Goal: Task Accomplishment & Management: Complete application form

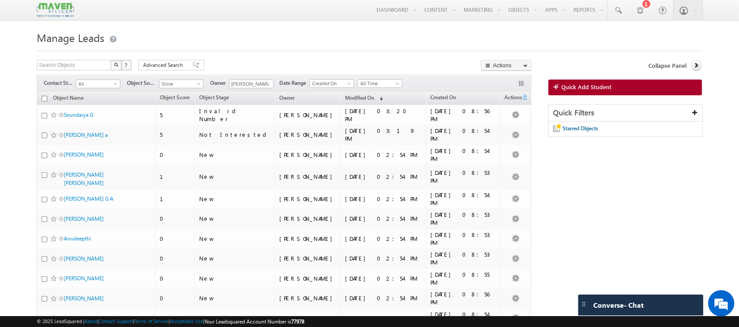
click at [184, 80] on div "Shine Shine" at bounding box center [181, 83] width 45 height 9
click at [186, 82] on span "Shine" at bounding box center [180, 84] width 42 height 8
click at [172, 95] on link "All" at bounding box center [182, 94] width 44 height 8
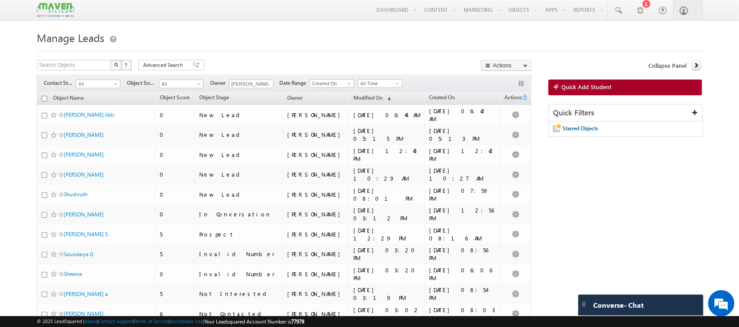
click at [278, 30] on h1 "Manage Leads" at bounding box center [369, 36] width 665 height 17
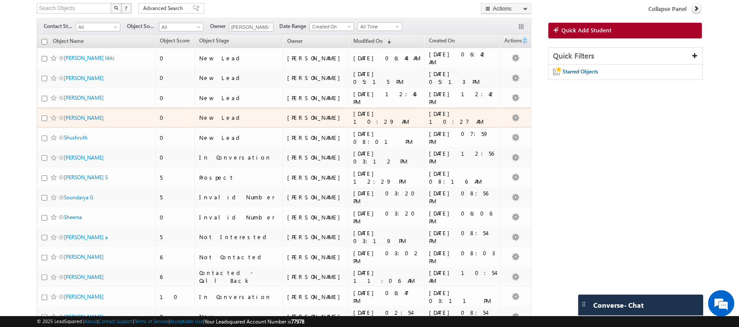
scroll to position [57, 0]
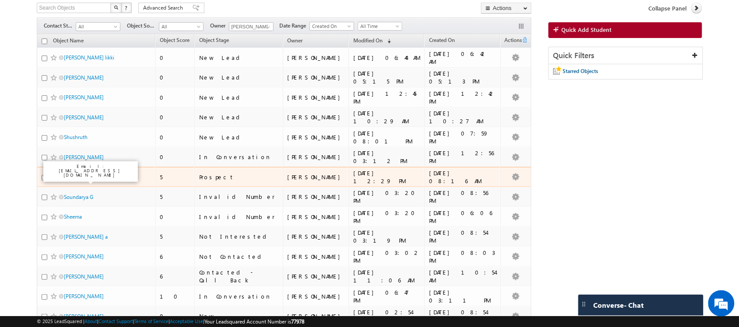
click at [83, 180] on link "Kapildev S" at bounding box center [86, 177] width 44 height 7
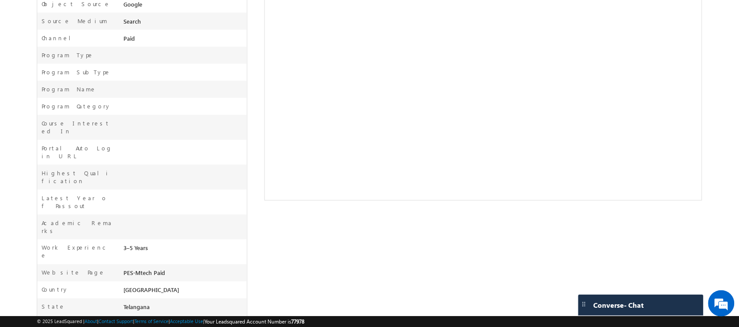
scroll to position [254, 0]
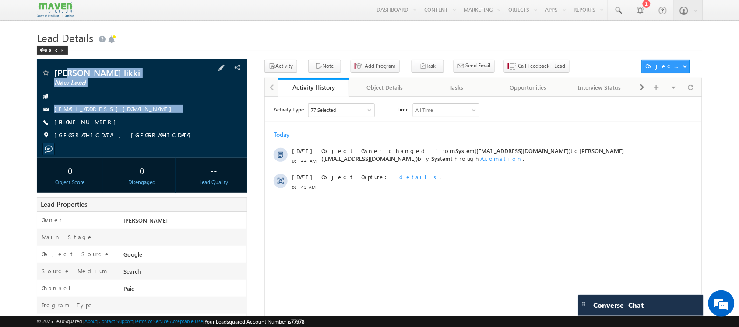
drag, startPoint x: 106, startPoint y: 125, endPoint x: 64, endPoint y: 70, distance: 68.5
click at [64, 70] on div "Sridhar reddy likki New Lead sridharreddy488@gmail.com +91-9848222604 Telangana…" at bounding box center [141, 106] width 201 height 76
click at [162, 99] on div at bounding box center [141, 96] width 201 height 9
drag, startPoint x: 129, startPoint y: 106, endPoint x: 136, endPoint y: 116, distance: 12.8
click at [136, 116] on div "Sridhar reddy likki New Lead sridharreddy488@gmail.com +91-9848222604 Telangana…" at bounding box center [141, 106] width 201 height 76
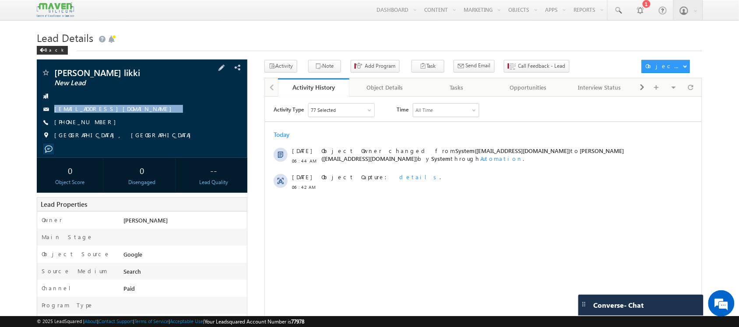
copy div "sridharreddy488@gmail.com"
click at [693, 85] on span at bounding box center [690, 87] width 5 height 15
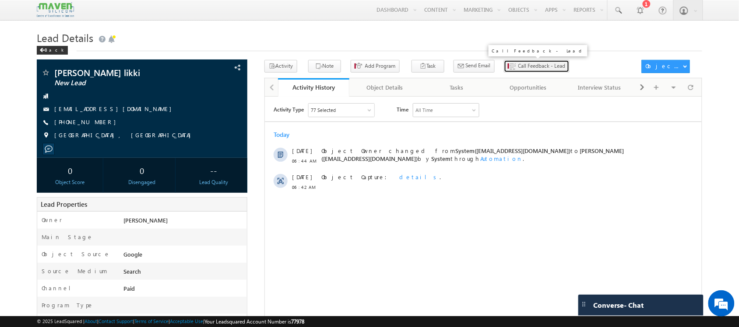
click at [518, 64] on span "Call Feedback - Lead" at bounding box center [541, 66] width 47 height 8
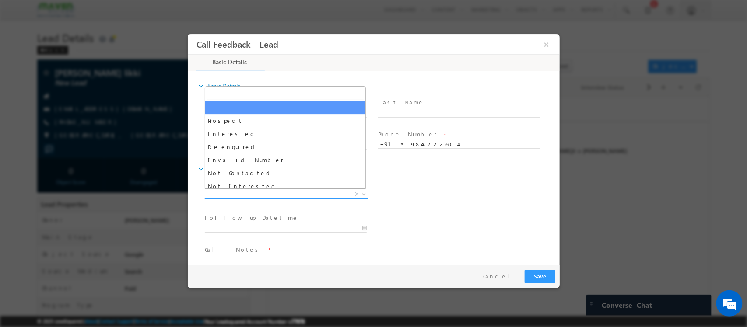
click at [308, 193] on span "X" at bounding box center [285, 194] width 163 height 9
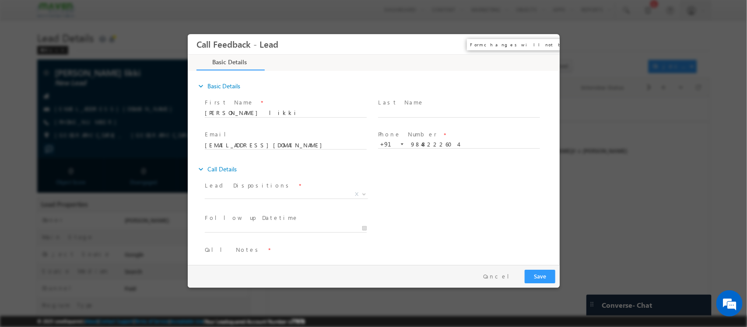
click at [549, 43] on button "×" at bounding box center [546, 44] width 15 height 16
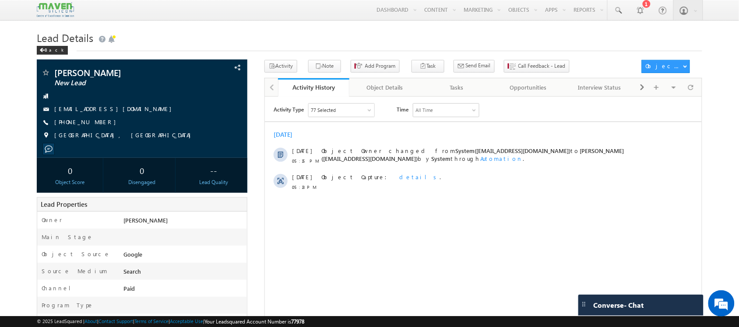
drag, startPoint x: 613, startPoint y: 5, endPoint x: 342, endPoint y: 12, distance: 270.6
click at [342, 12] on div "Menu [GEOGRAPHIC_DATA] lsq6@ maven -sili con.c om crmma ven" at bounding box center [369, 10] width 665 height 21
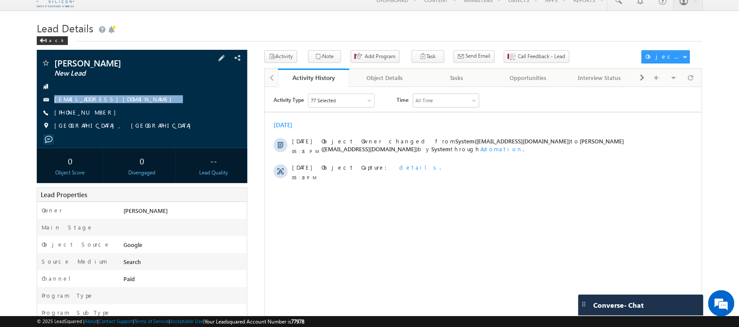
drag, startPoint x: 138, startPoint y: 96, endPoint x: 131, endPoint y: 108, distance: 13.5
click at [131, 108] on div "Pawan Kumar New Lead pawaniexist@gmail.com +91-8770091105" at bounding box center [141, 97] width 201 height 76
copy div "pawaniexist@gmail.com"
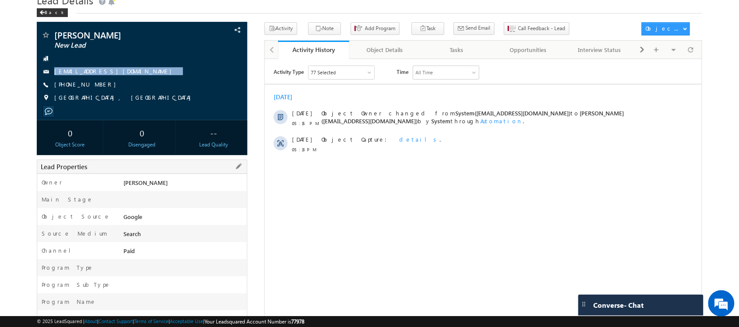
scroll to position [38, 0]
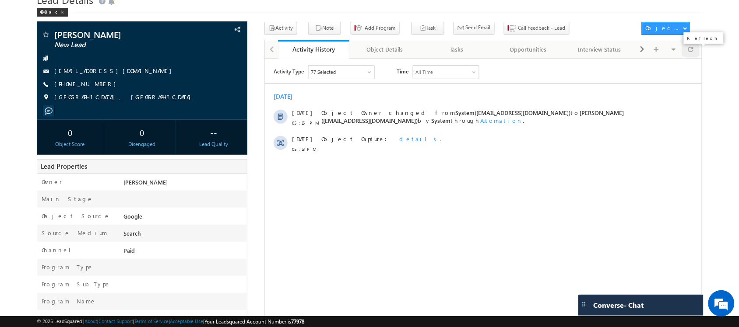
click at [697, 56] on div at bounding box center [690, 49] width 17 height 15
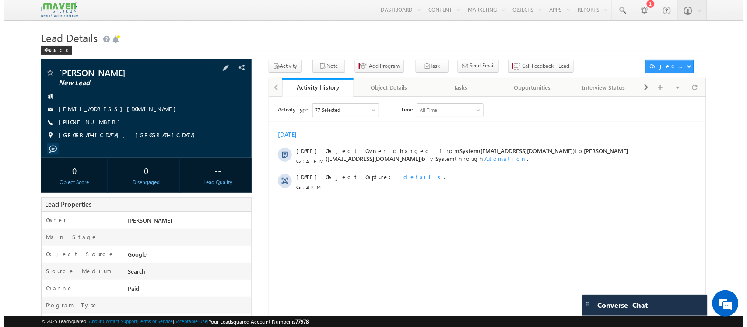
scroll to position [0, 0]
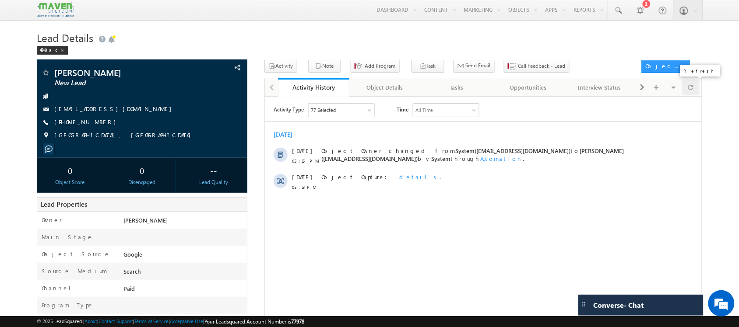
click at [694, 90] on div at bounding box center [690, 87] width 17 height 15
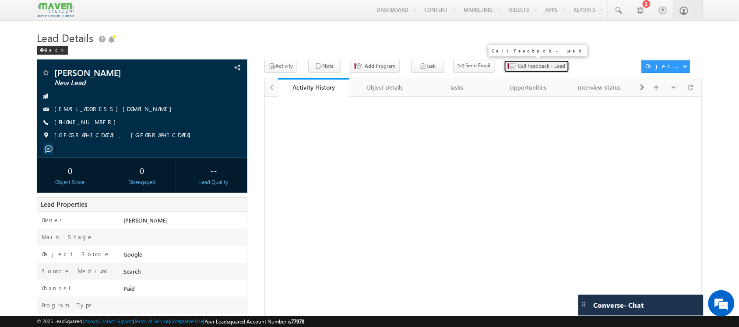
click at [518, 67] on span "Call Feedback - Lead" at bounding box center [541, 66] width 47 height 8
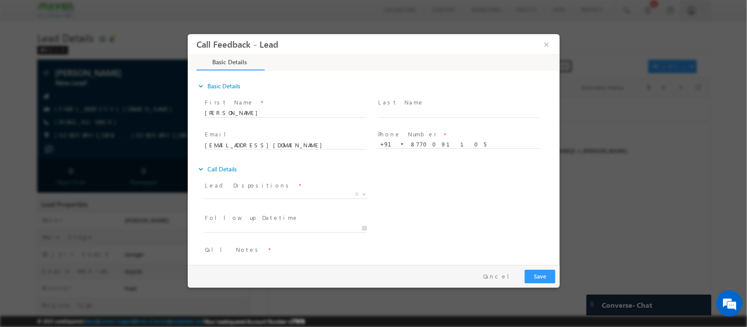
scroll to position [14, 0]
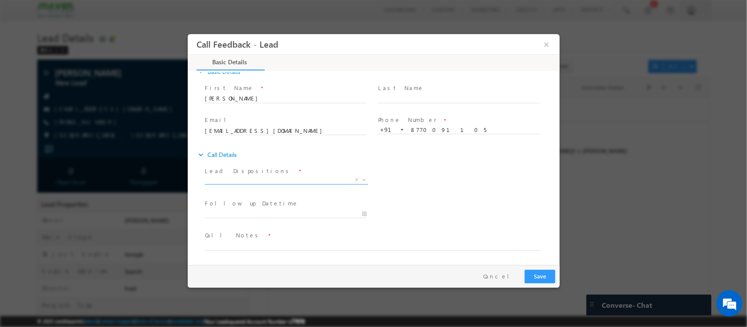
click at [291, 176] on span "X" at bounding box center [285, 180] width 163 height 9
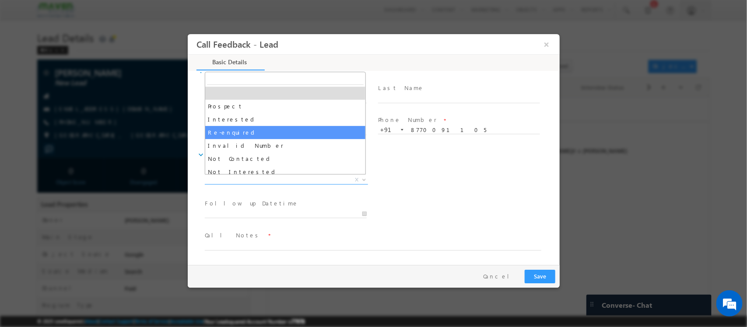
scroll to position [55, 0]
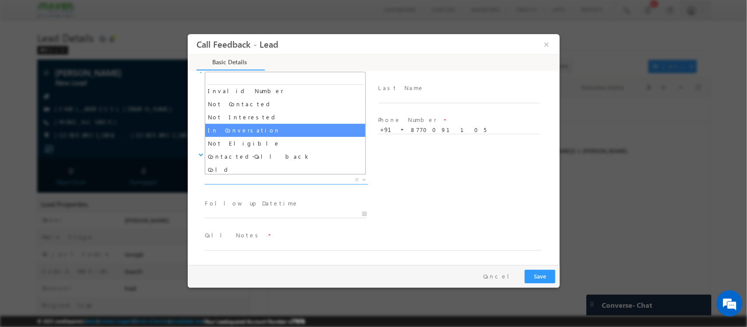
select select "In Conversation"
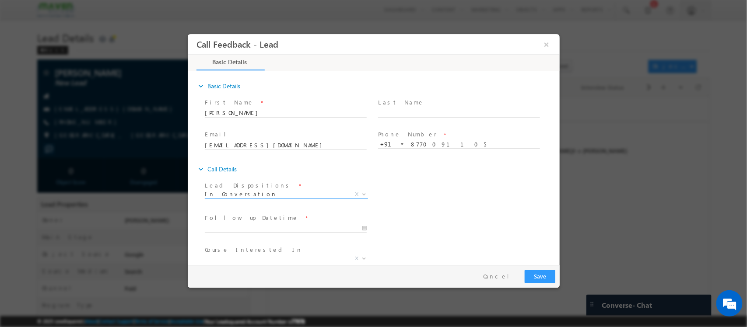
scroll to position [47, 0]
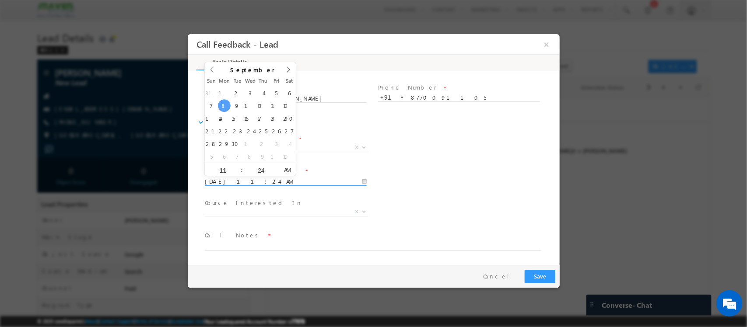
click at [286, 184] on input "08/09/2025 11:24 AM" at bounding box center [285, 182] width 162 height 9
click at [213, 70] on icon at bounding box center [212, 70] width 6 height 6
type input "08/09/2025 12:24 PM"
type input "12"
click at [238, 167] on span at bounding box center [238, 166] width 6 height 7
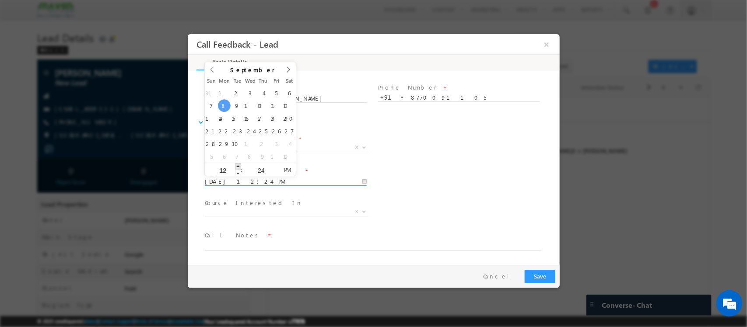
type input "08/09/2025 1:24 PM"
type input "01"
click at [238, 167] on span at bounding box center [238, 166] width 6 height 7
type input "08/09/2025 2:24 PM"
type input "02"
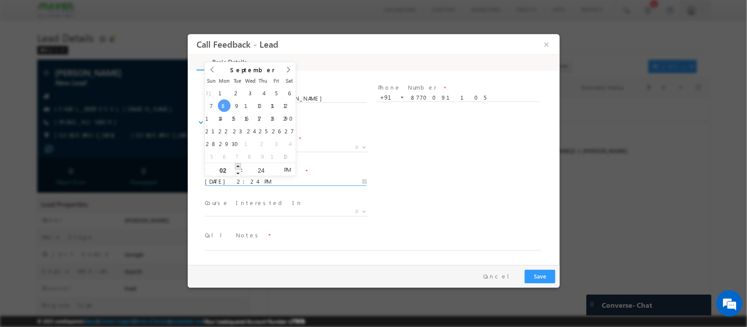
click at [238, 167] on span at bounding box center [238, 166] width 6 height 7
type input "08/09/2025 3:24 PM"
type input "03"
click at [238, 167] on span at bounding box center [238, 166] width 6 height 7
type input "08/09/2025 4:24 PM"
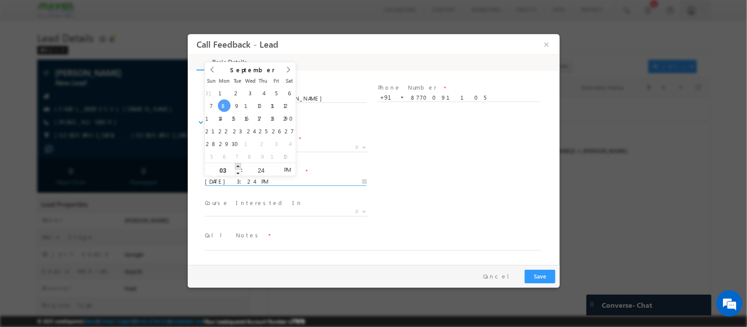
type input "04"
click at [238, 167] on span at bounding box center [238, 166] width 6 height 7
type input "08/09/2025 5:24 PM"
type input "05"
click at [238, 167] on span at bounding box center [238, 166] width 6 height 7
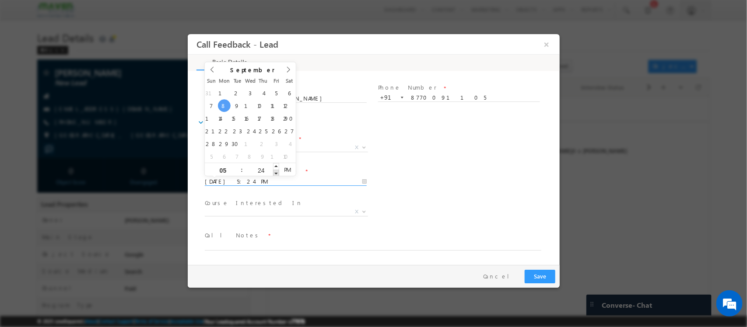
type input "08/09/2025 5:23 PM"
type input "23"
click at [276, 172] on span at bounding box center [276, 173] width 6 height 7
type input "08/09/2025 5:22 PM"
type input "22"
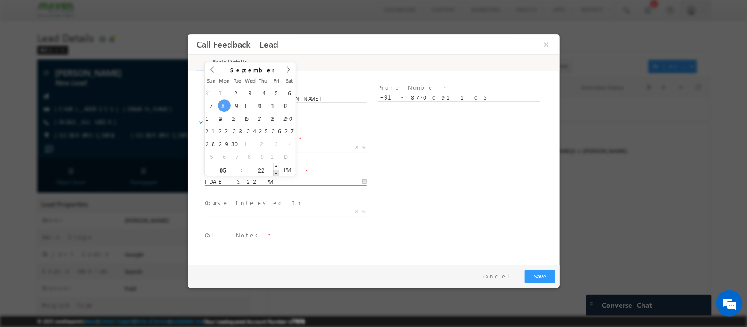
click at [276, 172] on span at bounding box center [276, 173] width 6 height 7
type input "08/09/2025 5:21 PM"
type input "21"
click at [276, 172] on span at bounding box center [276, 173] width 6 height 7
type input "08/09/2025 5:20 PM"
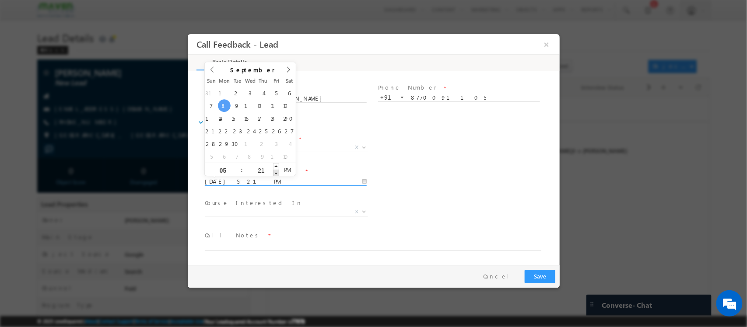
type input "20"
click at [276, 172] on span at bounding box center [276, 173] width 6 height 7
type input "08/09/2025 5:19 PM"
type input "19"
click at [276, 172] on span at bounding box center [276, 173] width 6 height 7
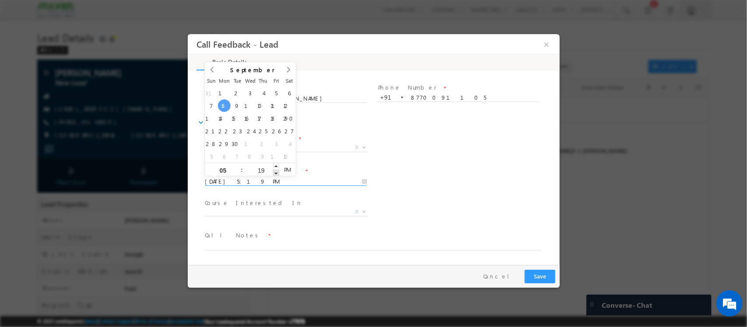
type input "08/09/2025 5:18 PM"
type input "18"
click at [276, 172] on span at bounding box center [276, 173] width 6 height 7
type input "08/09/2025 5:17 PM"
type input "17"
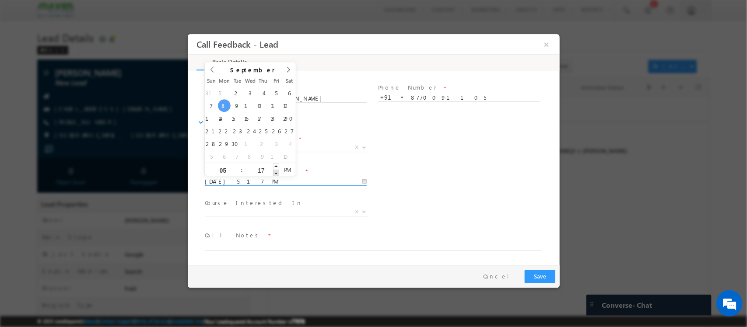
click at [276, 172] on span at bounding box center [276, 173] width 6 height 7
type input "08/09/2025 5:16 PM"
type input "16"
click at [276, 172] on span at bounding box center [276, 173] width 6 height 7
type input "08/09/2025 5:15 PM"
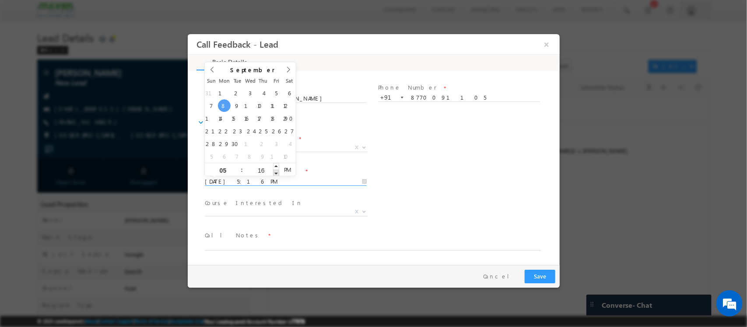
type input "15"
click at [276, 172] on span at bounding box center [276, 173] width 6 height 7
type input "08/09/2025 5:14 PM"
type input "14"
click at [276, 172] on span at bounding box center [276, 173] width 6 height 7
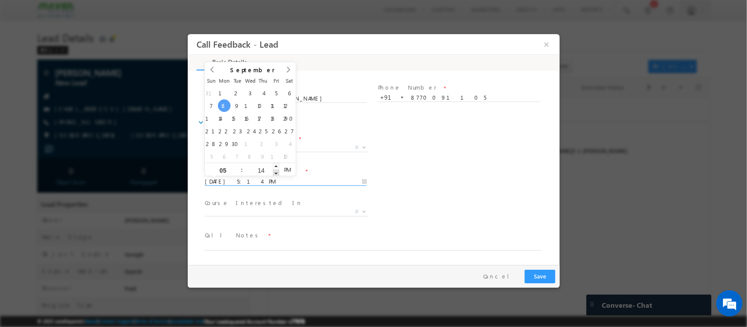
type input "08/09/2025 5:13 PM"
type input "13"
click at [276, 172] on span at bounding box center [276, 173] width 6 height 7
type input "08/09/2025 5:12 PM"
type input "12"
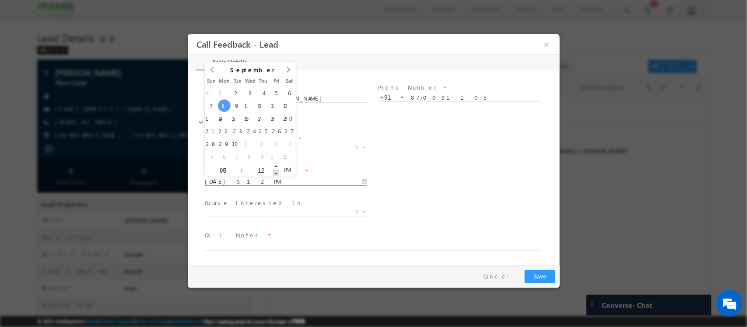
click at [276, 172] on span at bounding box center [276, 173] width 6 height 7
type input "08/09/2025 5:11 PM"
type input "11"
click at [276, 172] on span at bounding box center [276, 173] width 6 height 7
type input "08/09/2025 5:10 PM"
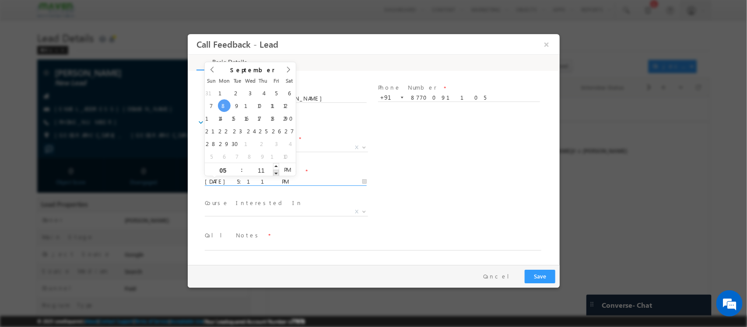
type input "10"
click at [276, 172] on span at bounding box center [276, 173] width 6 height 7
type input "08/09/2025 5:09 PM"
type input "09"
click at [276, 172] on span at bounding box center [276, 173] width 6 height 7
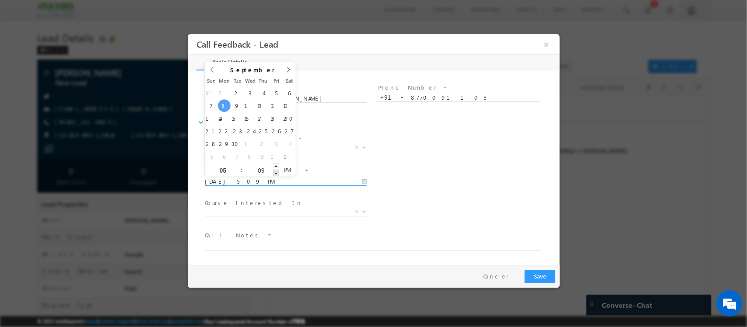
type input "08/09/2025 5:08 PM"
type input "08"
click at [276, 172] on span at bounding box center [276, 173] width 6 height 7
type input "08/09/2025 5:07 PM"
type input "07"
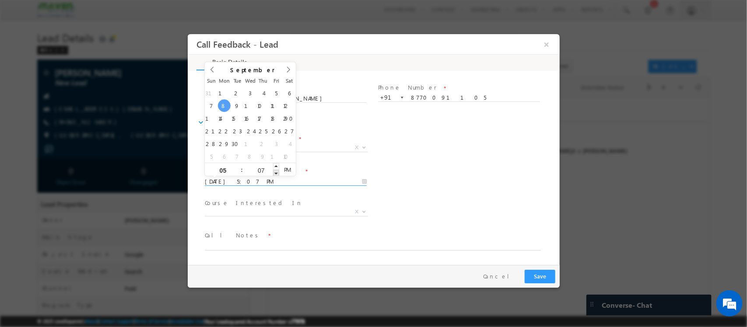
click at [276, 172] on span at bounding box center [276, 173] width 6 height 7
type input "08/09/2025 5:06 PM"
type input "06"
click at [276, 172] on span at bounding box center [276, 173] width 6 height 7
type input "08/09/2025 5:05 PM"
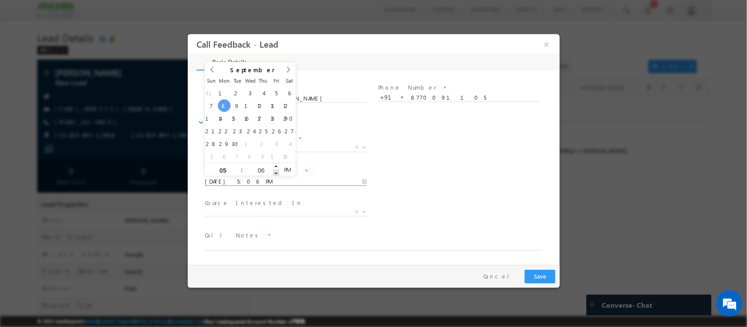
type input "05"
click at [276, 172] on span at bounding box center [276, 173] width 6 height 7
type input "08/09/2025 5:04 PM"
type input "04"
click at [276, 172] on span at bounding box center [276, 173] width 6 height 7
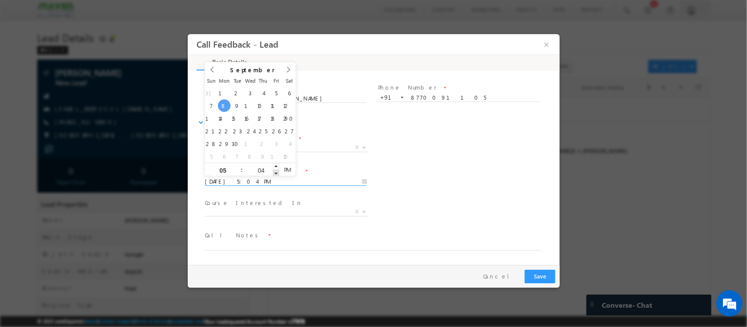
type input "08/09/2025 5:03 PM"
type input "03"
click at [276, 172] on span at bounding box center [276, 173] width 6 height 7
type input "08/09/2025 5:02 PM"
type input "02"
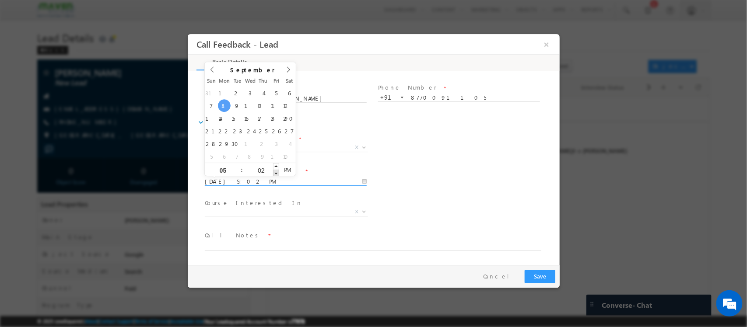
click at [276, 172] on span at bounding box center [276, 173] width 6 height 7
type input "08/09/2025 5:01 PM"
type input "01"
click at [276, 172] on span at bounding box center [276, 173] width 6 height 7
type input "08/09/2025 5:00 PM"
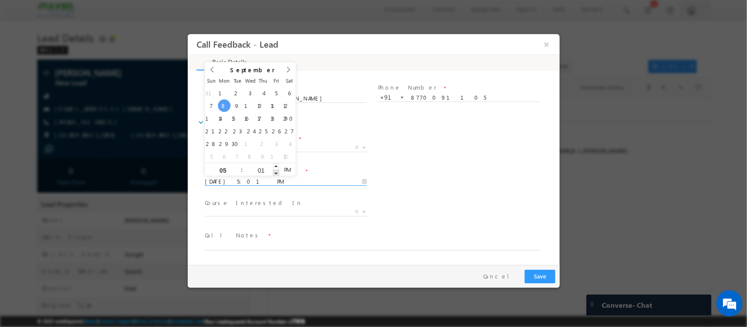
type input "00"
click at [276, 172] on span at bounding box center [276, 173] width 6 height 7
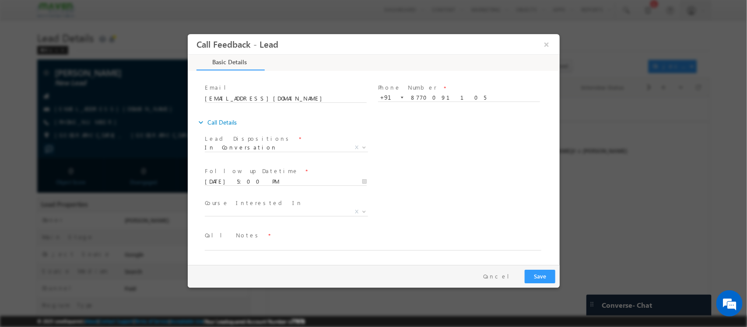
click at [278, 233] on span "Call Notes *" at bounding box center [367, 236] width 327 height 10
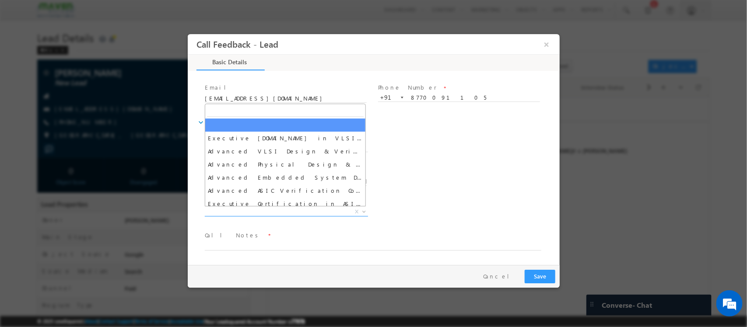
click at [287, 213] on span "X" at bounding box center [285, 212] width 163 height 9
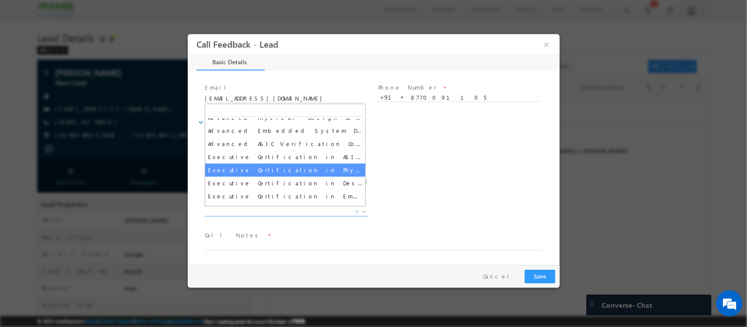
scroll to position [0, 0]
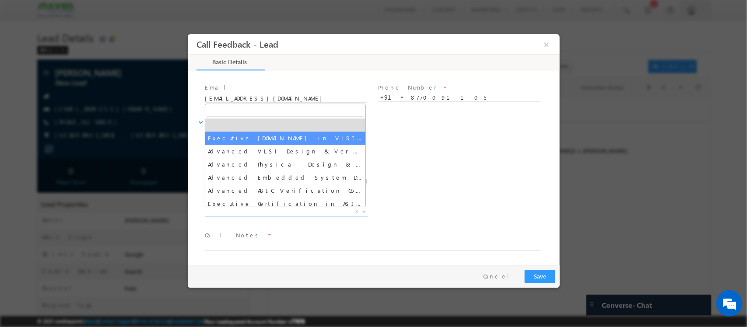
select select "Executive [DOMAIN_NAME] in VLSI Design"
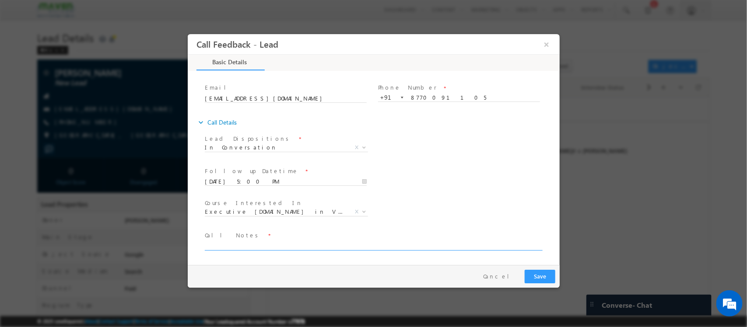
click at [362, 246] on textarea at bounding box center [372, 246] width 337 height 10
paste textarea "Attended semicon event Bsc + Msc - 61% - 67% - 2016 Gwalior Phd - Applied physi…"
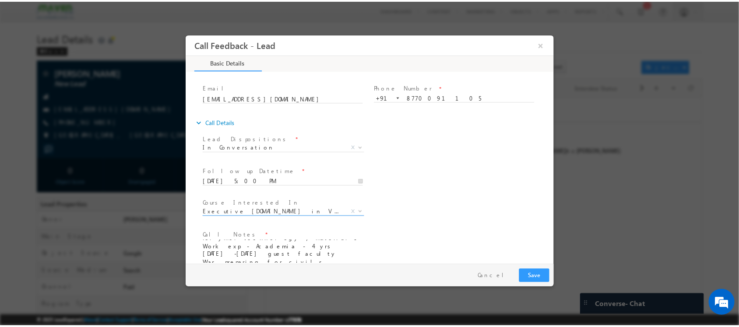
scroll to position [81, 0]
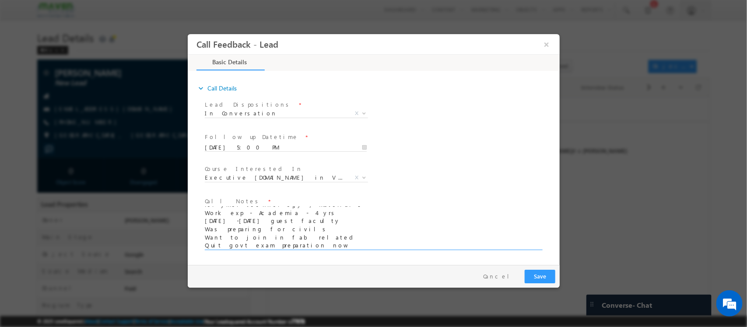
type textarea "Attended semicon event Bsc + Msc - 61% - 67% - 2016 Gwalior Phd - Applied physi…"
click at [552, 279] on button "Save" at bounding box center [539, 277] width 31 height 14
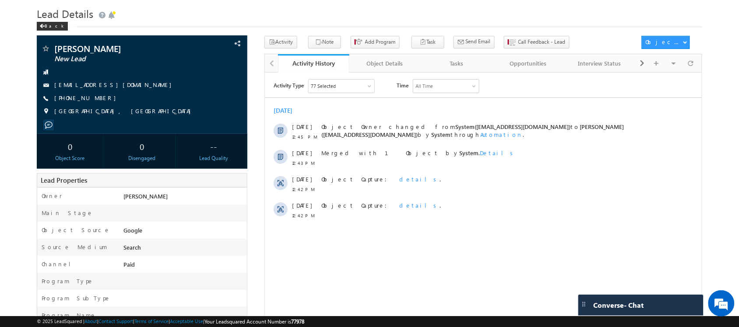
scroll to position [25, 0]
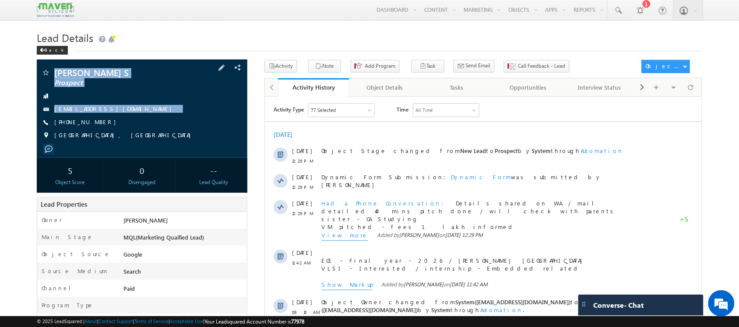
drag, startPoint x: 99, startPoint y: 125, endPoint x: 55, endPoint y: 66, distance: 73.7
click at [55, 66] on div "Kapildev S Prospect urskapil298@gmail.com" at bounding box center [142, 109] width 210 height 99
click at [106, 110] on link "urskapil298@gmail.com" at bounding box center [115, 108] width 122 height 7
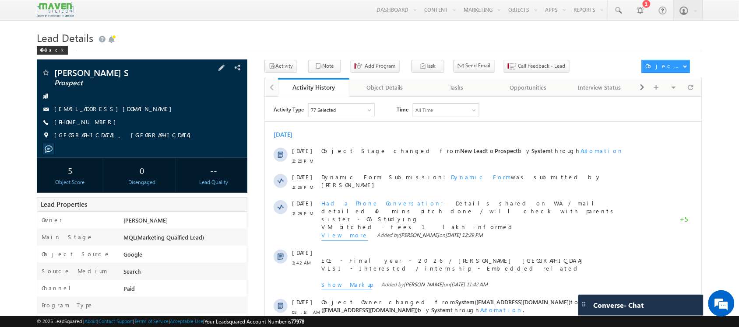
click at [117, 134] on div "Tamil Nadu, India" at bounding box center [141, 135] width 201 height 9
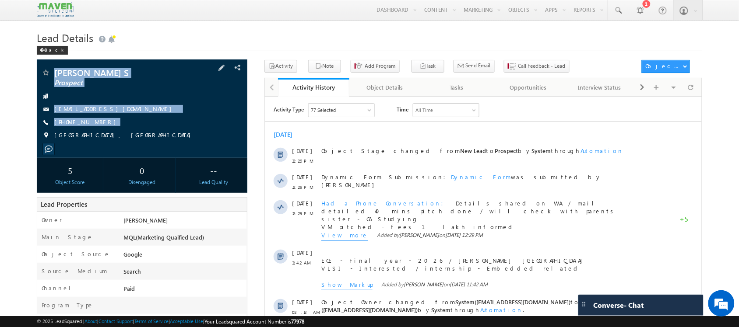
drag, startPoint x: 109, startPoint y: 129, endPoint x: 53, endPoint y: 72, distance: 79.9
click at [53, 72] on div "Kapildev S Prospect urskapil298@gmail.com +91-9345627989" at bounding box center [141, 106] width 201 height 76
copy div "Kapildev S Prospect urskapil298@gmail.com +91-9345627989"
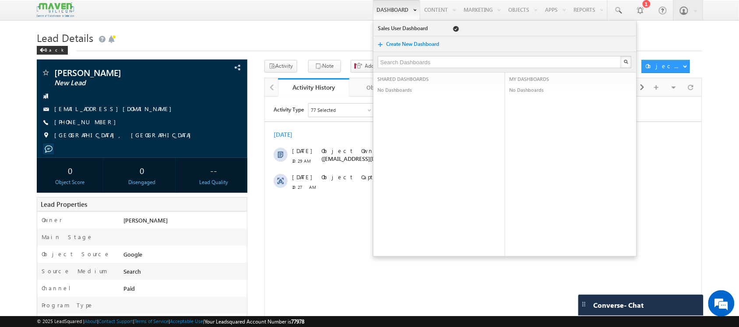
scroll to position [0, 0]
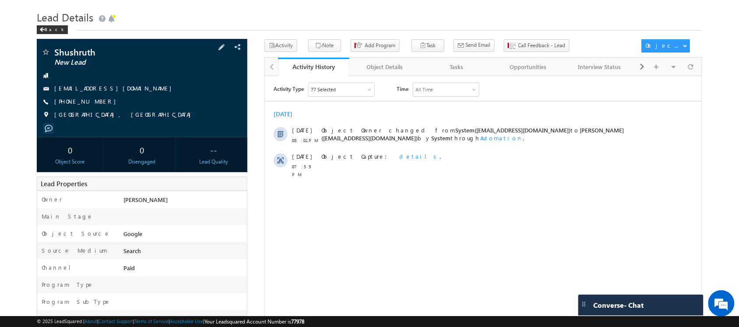
scroll to position [0, 0]
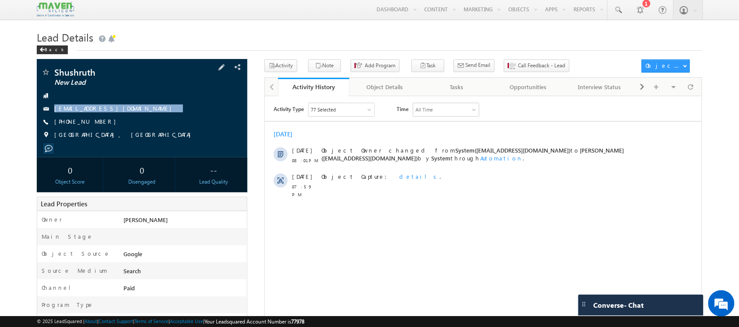
drag, startPoint x: 134, startPoint y: 112, endPoint x: 149, endPoint y: 123, distance: 18.5
click at [149, 123] on div "Shushruth New Lead [EMAIL_ADDRESS][DOMAIN_NAME] [PHONE_NUMBER]" at bounding box center [141, 106] width 201 height 76
copy div "[EMAIL_ADDRESS][DOMAIN_NAME]"
click at [318, 60] on div "Lead Details Back" at bounding box center [369, 44] width 665 height 32
click at [318, 63] on button "Note" at bounding box center [324, 66] width 33 height 13
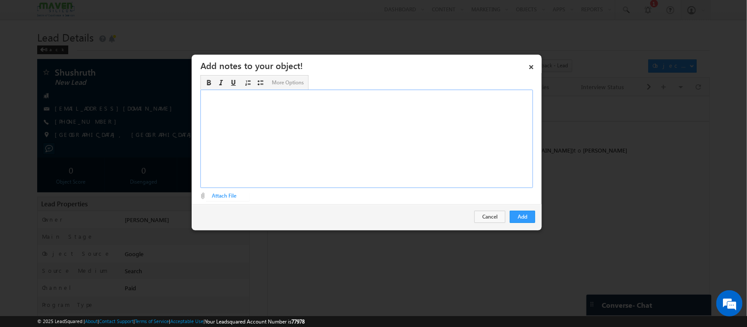
click at [408, 123] on div "Rich Text Editor, Description-inline-editor-div" at bounding box center [367, 139] width 333 height 99
click at [518, 215] on button "Add" at bounding box center [522, 217] width 25 height 12
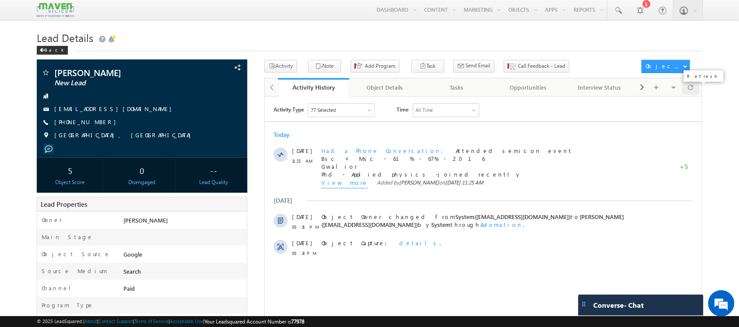
click at [690, 85] on span at bounding box center [690, 87] width 5 height 15
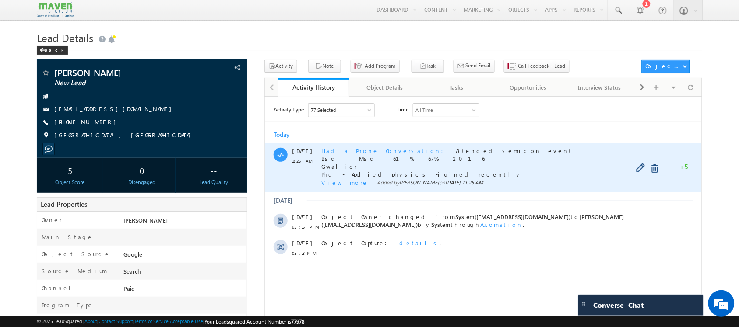
click at [344, 179] on span "View more" at bounding box center [344, 184] width 47 height 10
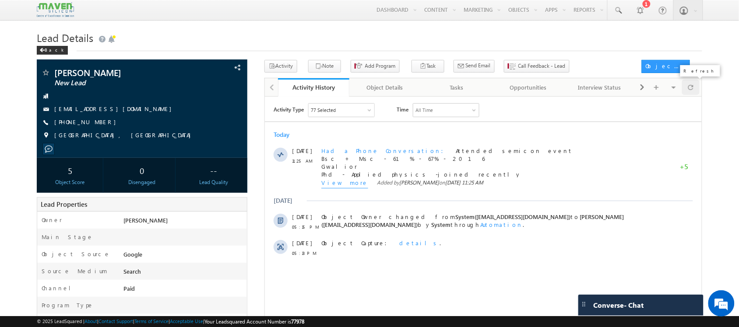
click at [684, 91] on div at bounding box center [690, 87] width 17 height 15
click at [686, 90] on div at bounding box center [690, 87] width 17 height 15
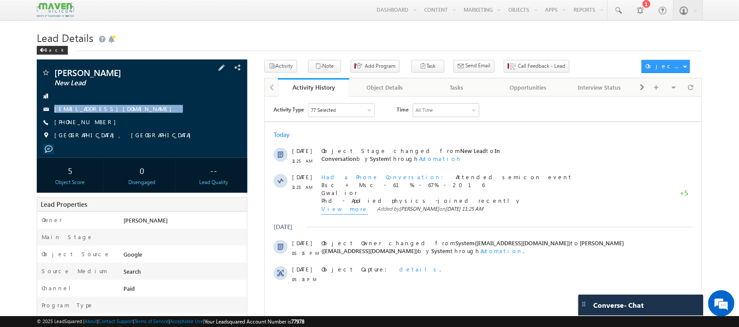
drag, startPoint x: 136, startPoint y: 110, endPoint x: 136, endPoint y: 121, distance: 11.4
click at [136, 121] on div "[PERSON_NAME] New Lead [EMAIL_ADDRESS][DOMAIN_NAME] [PHONE_NUMBER]" at bounding box center [141, 106] width 201 height 76
copy div "[EMAIL_ADDRESS][DOMAIN_NAME]"
click at [101, 123] on div "[PHONE_NUMBER]" at bounding box center [141, 122] width 201 height 9
drag, startPoint x: 101, startPoint y: 123, endPoint x: 101, endPoint y: 128, distance: 5.3
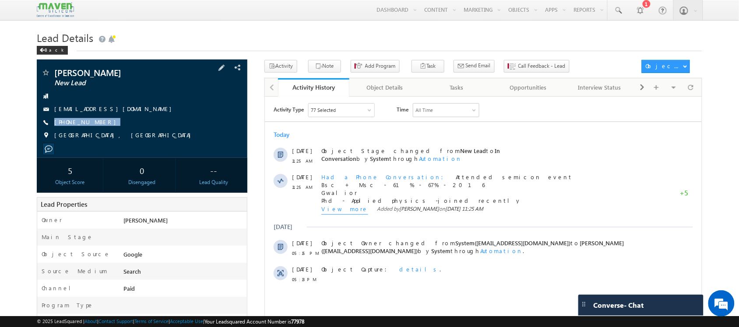
click at [101, 128] on div "Pawan Kumar New Lead pawaniexist@gmail.com +91-8770091105" at bounding box center [141, 106] width 201 height 76
copy div "[PHONE_NUMBER]"
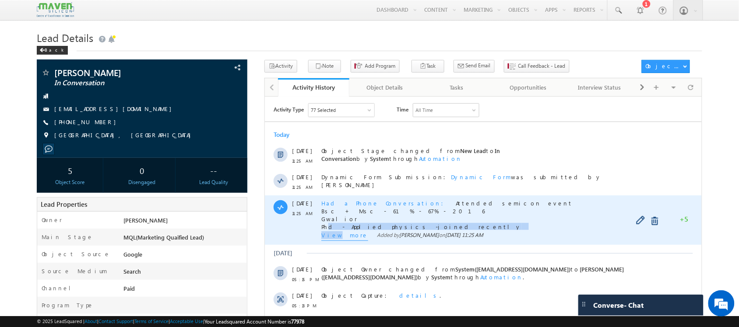
drag, startPoint x: 332, startPoint y: 242, endPoint x: 326, endPoint y: 229, distance: 14.5
click at [326, 229] on div "Had a Phone Conversation Attended semicon event Bsc + Msc - 61% - 67% - 2016 Gw…" at bounding box center [481, 219] width 321 height 49
click at [327, 236] on span "View more" at bounding box center [344, 236] width 47 height 10
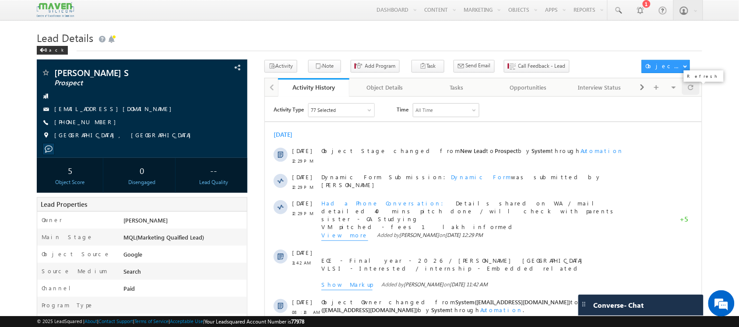
click at [690, 89] on span at bounding box center [690, 87] width 5 height 15
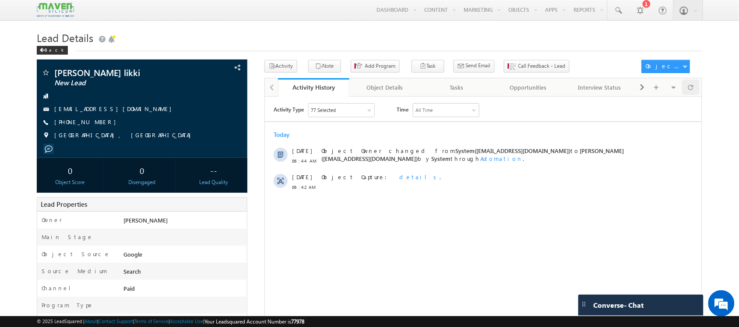
click at [696, 88] on div at bounding box center [690, 87] width 17 height 15
click at [518, 67] on span "Call Feedback - Lead" at bounding box center [541, 66] width 47 height 8
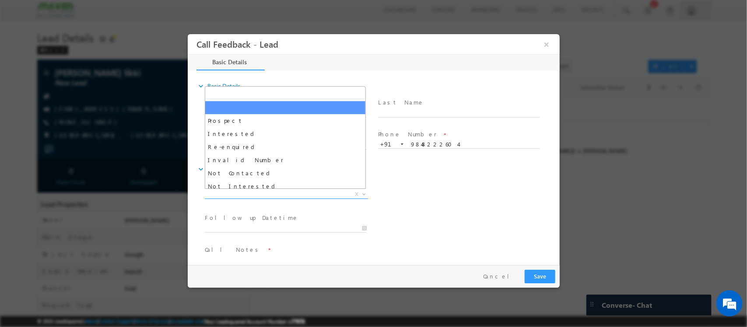
click at [292, 197] on span "X" at bounding box center [285, 194] width 163 height 9
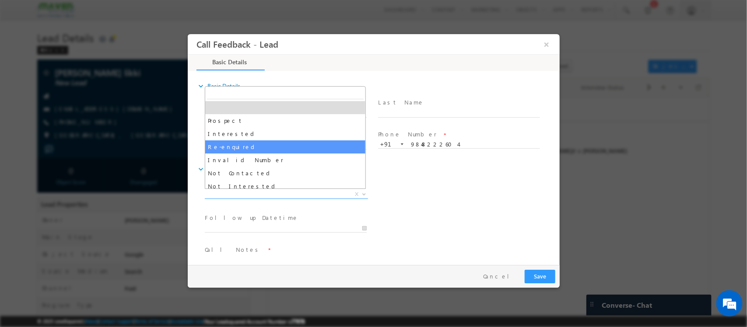
scroll to position [57, 0]
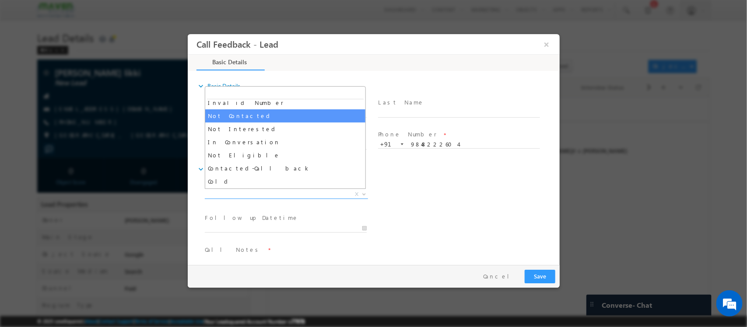
select select "Not Contacted"
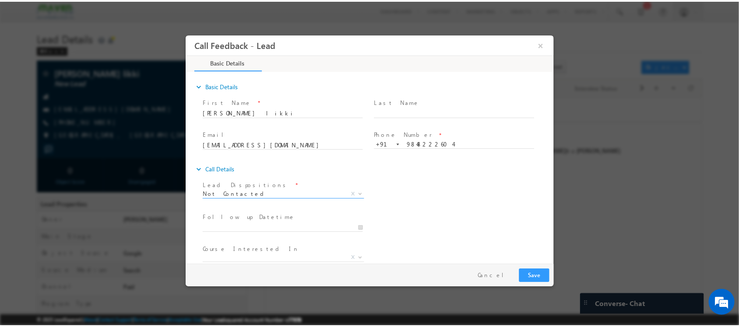
scroll to position [47, 0]
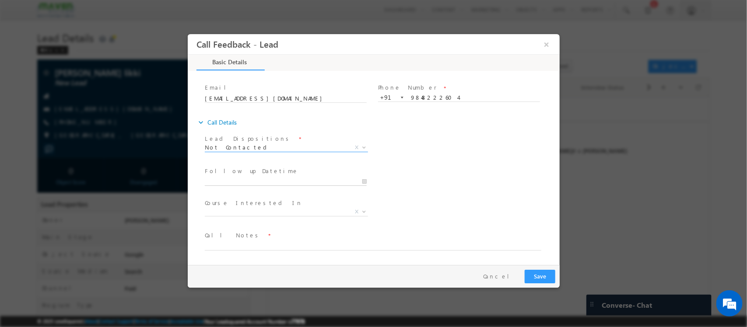
type input "08/09/2025 11:35 AM"
click at [276, 181] on input "08/09/2025 11:35 AM" at bounding box center [285, 182] width 162 height 9
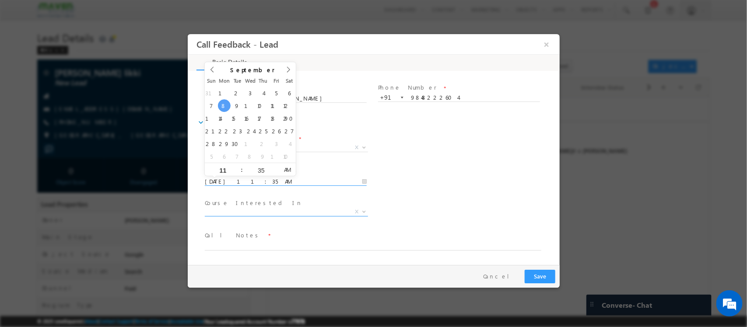
click at [246, 209] on span "X" at bounding box center [285, 212] width 163 height 9
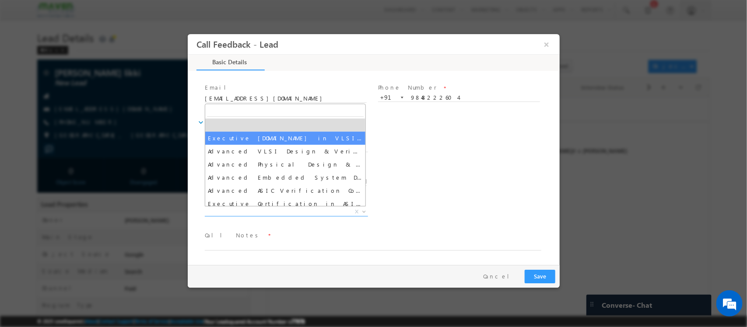
select select "Executive [DOMAIN_NAME] in VLSI Design"
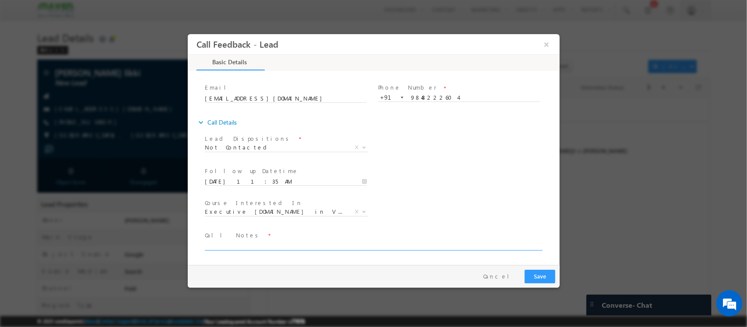
click at [301, 246] on textarea at bounding box center [372, 246] width 337 height 10
type textarea "C"
click at [398, 249] on textarea at bounding box center [372, 246] width 337 height 10
type textarea "P"
type textarea "NPU"
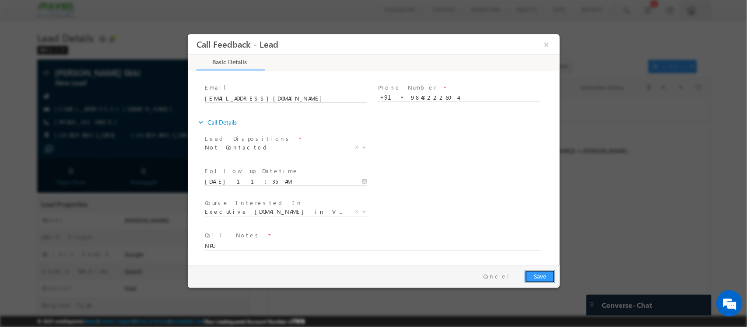
click at [549, 274] on button "Save" at bounding box center [539, 277] width 31 height 14
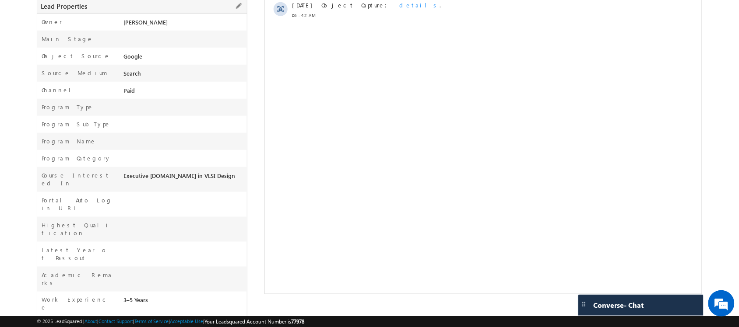
scroll to position [0, 0]
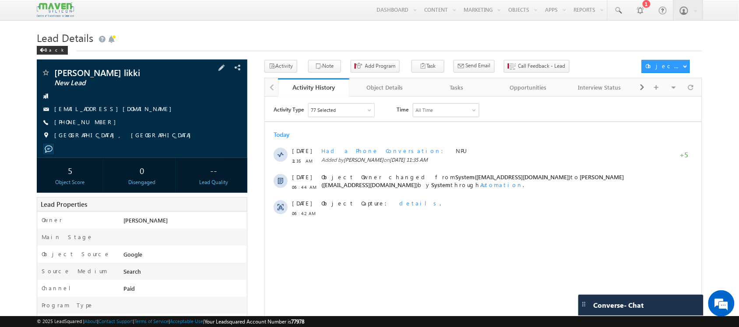
drag, startPoint x: 103, startPoint y: 122, endPoint x: 95, endPoint y: 127, distance: 9.8
click at [95, 127] on div "+91-9848222604" at bounding box center [141, 122] width 201 height 9
click at [101, 127] on div "+91-9848222604" at bounding box center [141, 122] width 201 height 9
drag, startPoint x: 99, startPoint y: 120, endPoint x: 97, endPoint y: 128, distance: 8.3
click at [97, 128] on div "Sridhar reddy likki New Lead sridharreddy488@gmail.com +91-9848222604 Telangana…" at bounding box center [141, 106] width 201 height 76
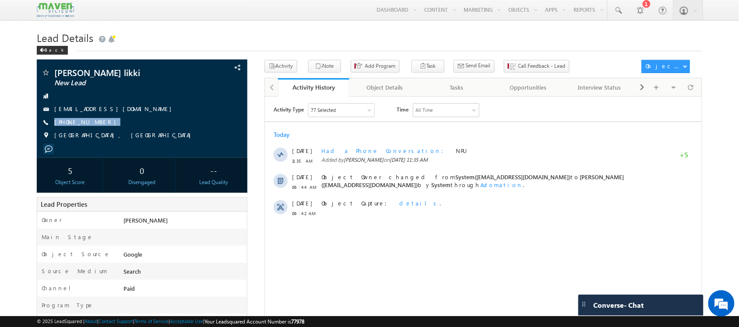
copy div "+91-9848222604"
click at [693, 90] on span at bounding box center [690, 87] width 5 height 15
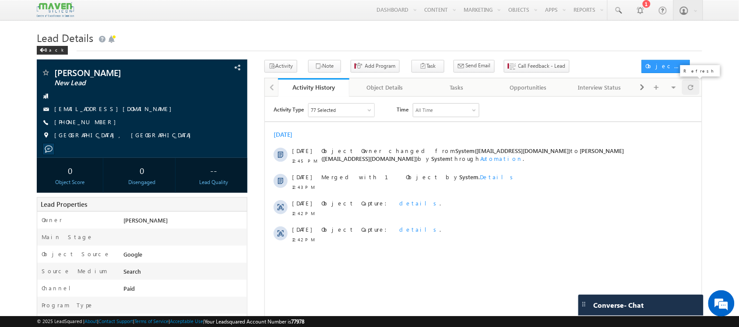
click at [694, 90] on div at bounding box center [690, 87] width 17 height 15
drag, startPoint x: 98, startPoint y: 119, endPoint x: 120, endPoint y: 132, distance: 25.3
click at [120, 132] on div "[PERSON_NAME] New Lead [EMAIL_ADDRESS][DOMAIN_NAME] [PHONE_NUMBER]" at bounding box center [141, 106] width 201 height 76
copy div "[PHONE_NUMBER]"
click at [698, 87] on div at bounding box center [690, 87] width 17 height 15
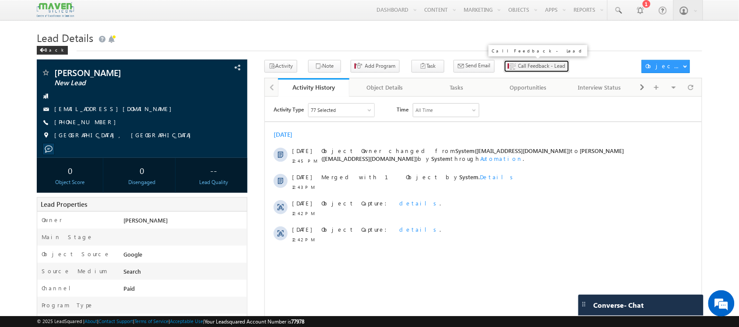
click at [520, 64] on span "Call Feedback - Lead" at bounding box center [541, 66] width 47 height 8
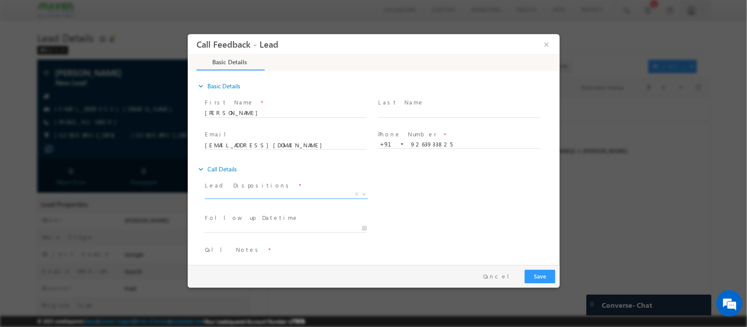
click at [302, 194] on span "X" at bounding box center [285, 194] width 163 height 9
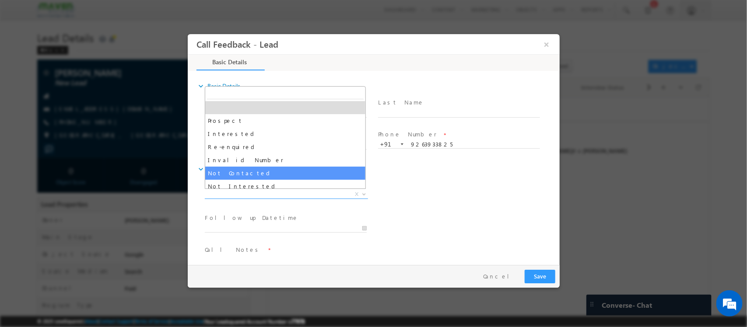
select select "Not Contacted"
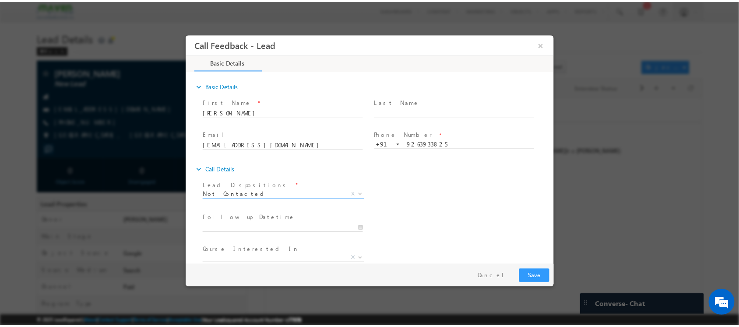
scroll to position [47, 0]
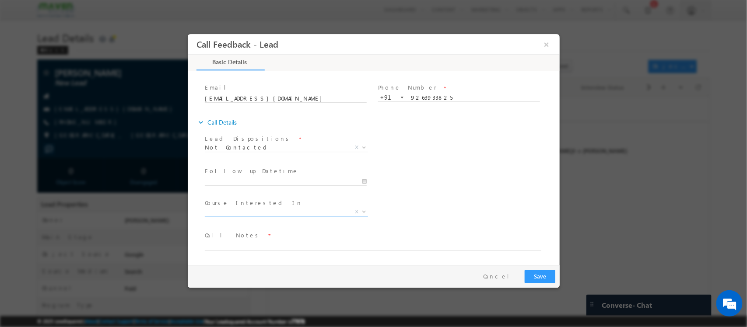
drag, startPoint x: 278, startPoint y: 203, endPoint x: 276, endPoint y: 211, distance: 7.8
click at [276, 211] on div "Course Interested In * Executive M.Tech in VLSI Design Advanced VLSI Design & V…" at bounding box center [289, 209] width 170 height 20
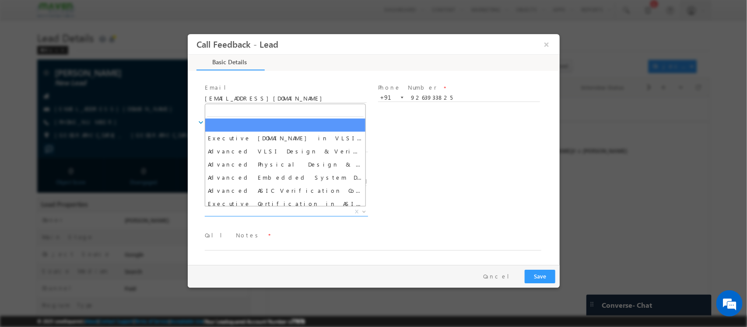
click at [276, 211] on span "X" at bounding box center [285, 212] width 163 height 9
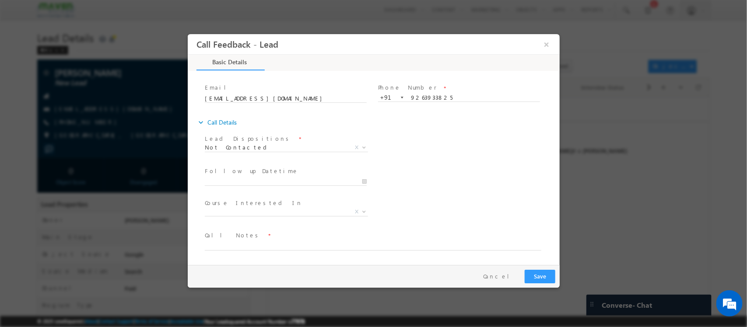
click at [278, 235] on span "Call Notes *" at bounding box center [367, 236] width 327 height 10
click at [268, 239] on span "Call Notes *" at bounding box center [367, 236] width 327 height 10
click at [256, 248] on textarea at bounding box center [372, 246] width 337 height 10
type textarea "NPU"
drag, startPoint x: 532, startPoint y: 268, endPoint x: 532, endPoint y: 275, distance: 7.0
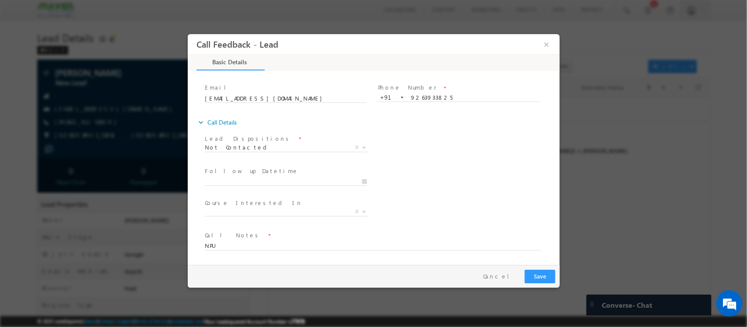
click at [532, 275] on div "Pay & Save Save Cancel" at bounding box center [375, 276] width 376 height 23
click at [532, 275] on button "Save" at bounding box center [539, 277] width 31 height 14
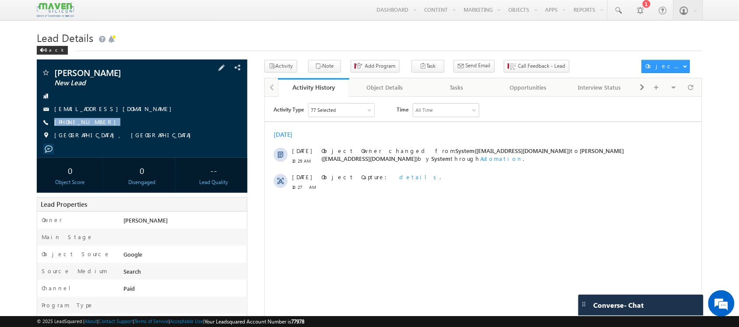
drag, startPoint x: 104, startPoint y: 121, endPoint x: 110, endPoint y: 130, distance: 11.2
click at [110, 130] on div "[PERSON_NAME] New Lead [EMAIL_ADDRESS][DOMAIN_NAME] [PHONE_NUMBER]" at bounding box center [141, 106] width 201 height 76
copy div "[PHONE_NUMBER]"
click at [688, 90] on span at bounding box center [690, 87] width 5 height 15
click at [504, 72] on button "Call Feedback - Lead" at bounding box center [537, 66] width 66 height 13
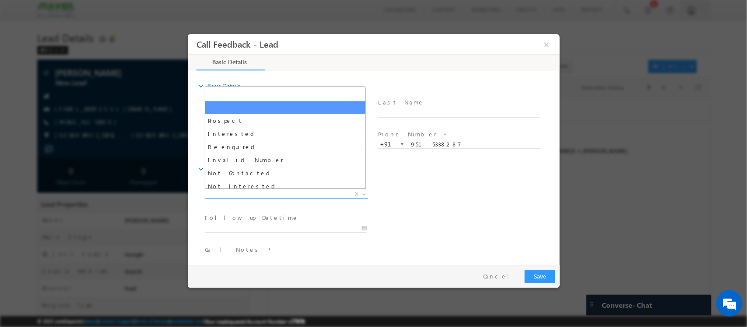
click at [243, 192] on span "X" at bounding box center [285, 194] width 163 height 9
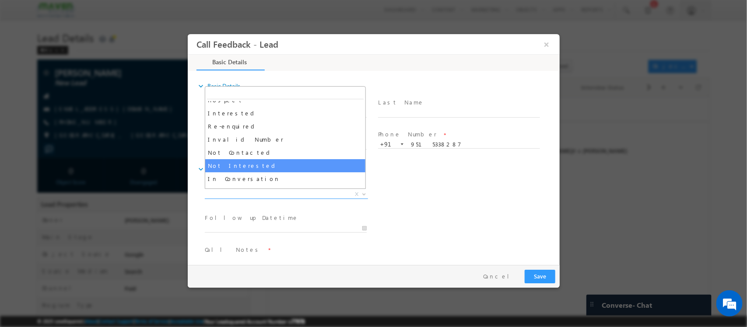
scroll to position [44, 0]
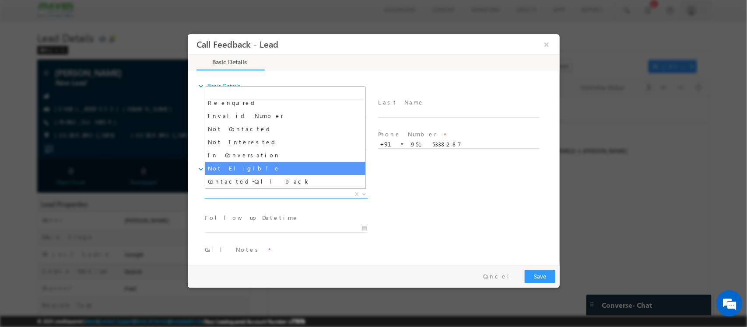
select select "Not Eligible"
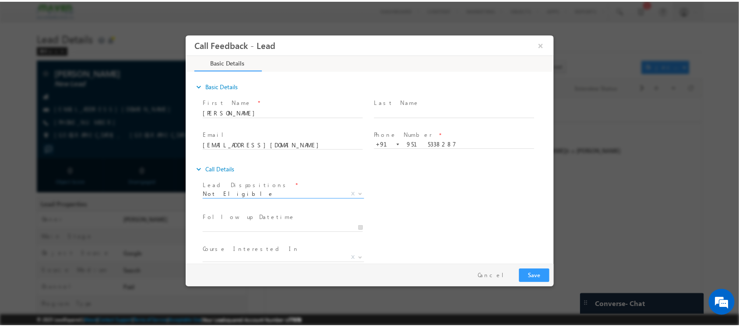
scroll to position [47, 0]
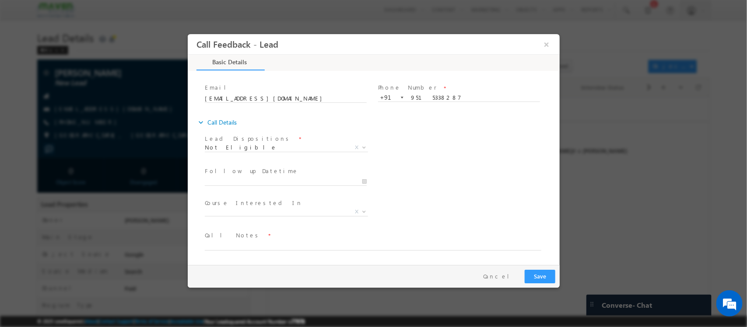
drag, startPoint x: 251, startPoint y: 172, endPoint x: 258, endPoint y: 180, distance: 10.8
click at [258, 180] on div "Follow up Datetime *" at bounding box center [289, 177] width 170 height 20
type input "08/09/2025 12:00 PM"
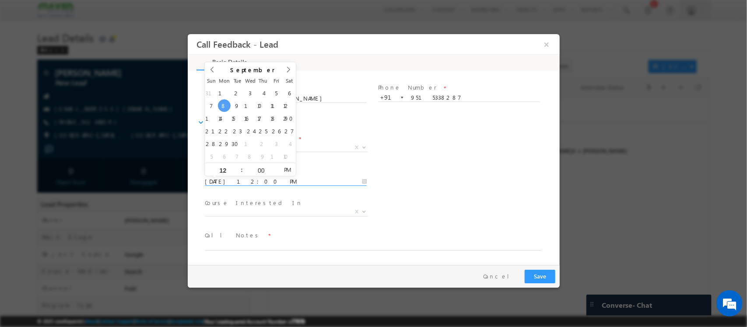
click at [258, 180] on input "08/09/2025 12:00 PM" at bounding box center [285, 182] width 162 height 9
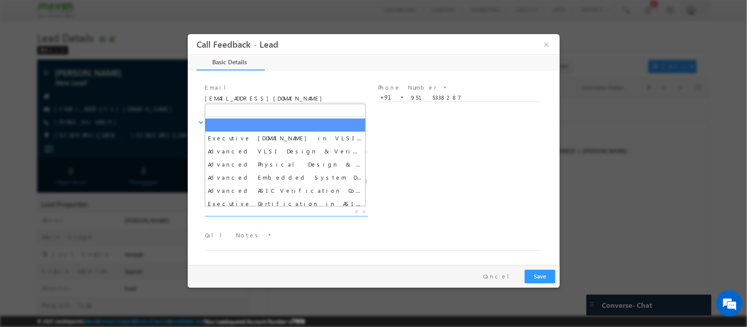
click at [291, 215] on span "X" at bounding box center [285, 212] width 163 height 9
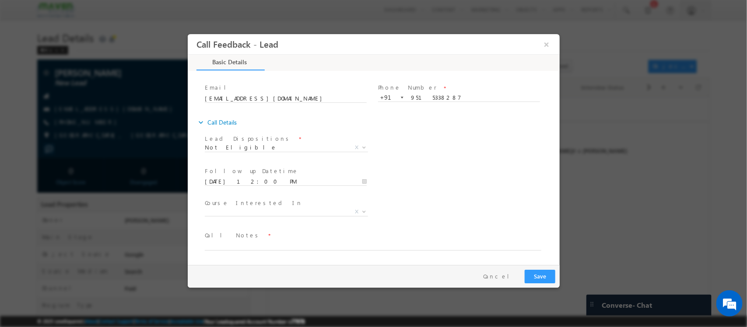
drag, startPoint x: 310, startPoint y: 218, endPoint x: 261, endPoint y: 220, distance: 49.5
click at [261, 220] on span at bounding box center [285, 223] width 162 height 10
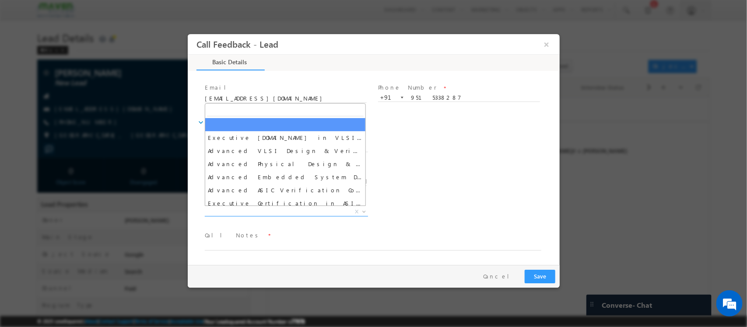
click at [249, 213] on span "X" at bounding box center [285, 212] width 163 height 9
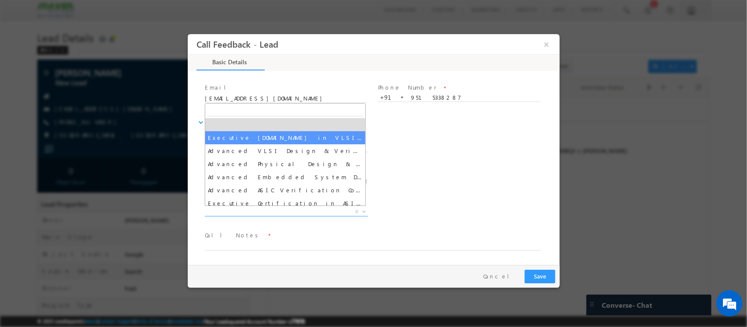
select select "Executive [DOMAIN_NAME] in VLSI Design"
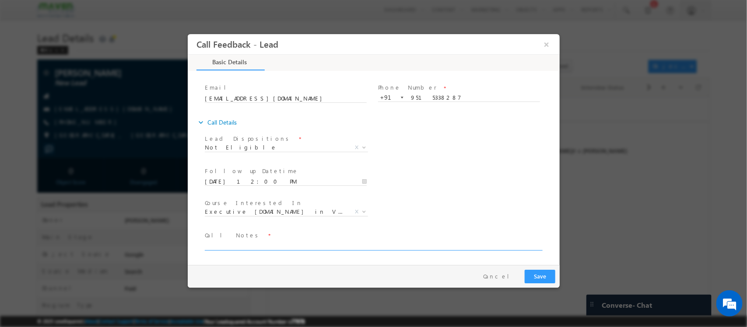
click at [267, 242] on textarea at bounding box center [372, 246] width 337 height 10
type textarea "Diploma 6 th sem pursuing / NE"
click at [534, 277] on button "Save" at bounding box center [539, 277] width 31 height 14
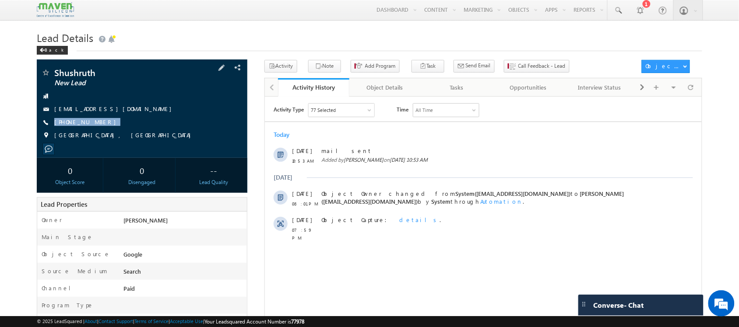
drag, startPoint x: 106, startPoint y: 127, endPoint x: 98, endPoint y: 128, distance: 8.9
click at [98, 128] on div "Shushruth New Lead [EMAIL_ADDRESS][DOMAIN_NAME] [PHONE_NUMBER]" at bounding box center [141, 106] width 201 height 76
copy div "[PHONE_NUMBER]"
click at [533, 67] on span "Call Feedback - Lead" at bounding box center [541, 66] width 47 height 8
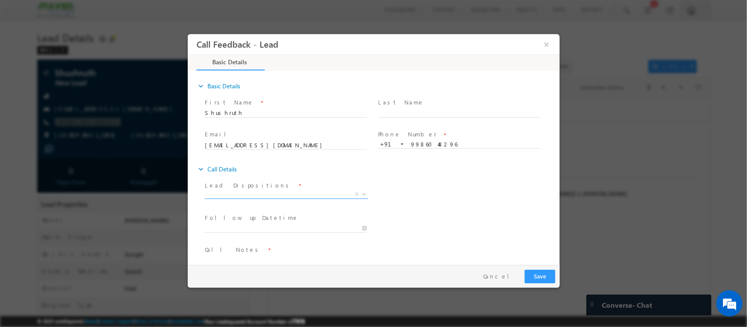
click at [317, 197] on span "X" at bounding box center [285, 194] width 163 height 9
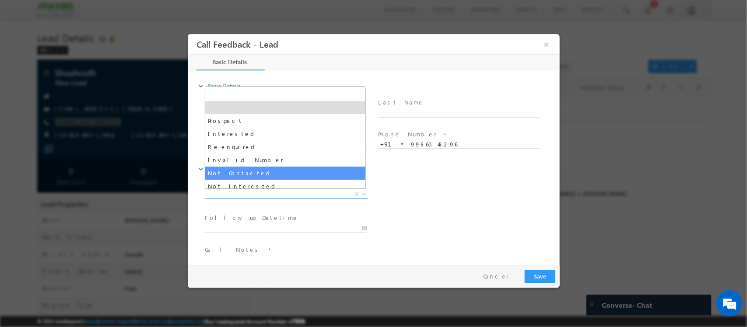
select select "Not Contacted"
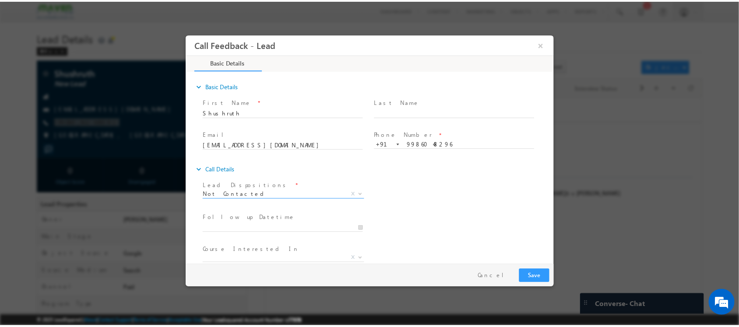
scroll to position [47, 0]
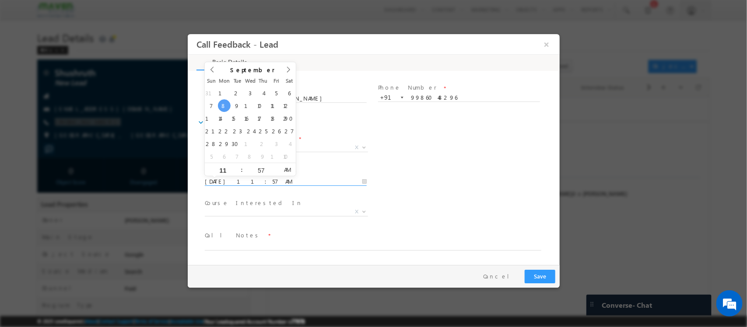
click at [310, 180] on input "[DATE] 11:57 AM" at bounding box center [285, 182] width 162 height 9
type input "[DATE] 11:57 AM"
click at [329, 211] on span "X" at bounding box center [285, 212] width 163 height 9
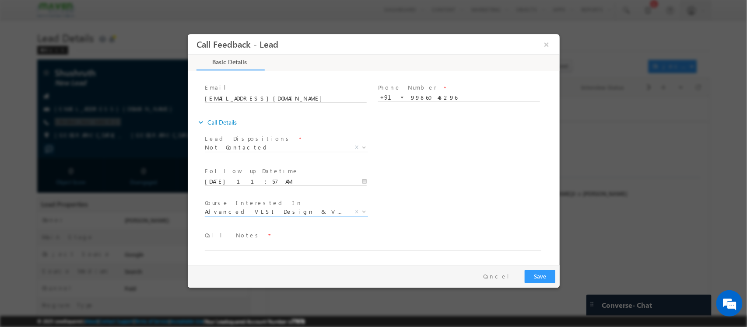
click at [290, 208] on span "Advanced VLSI Design & Verification Course" at bounding box center [275, 212] width 142 height 8
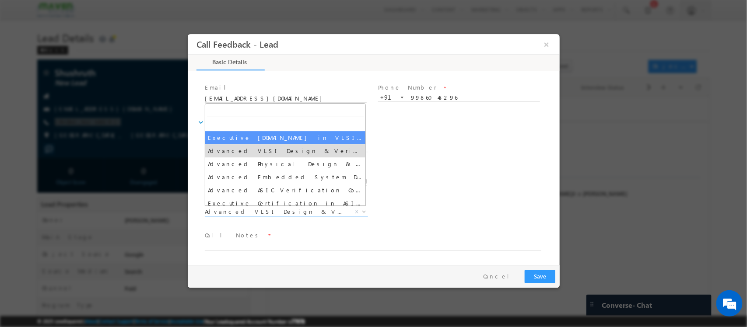
select select "Executive [DOMAIN_NAME] in VLSI Design"
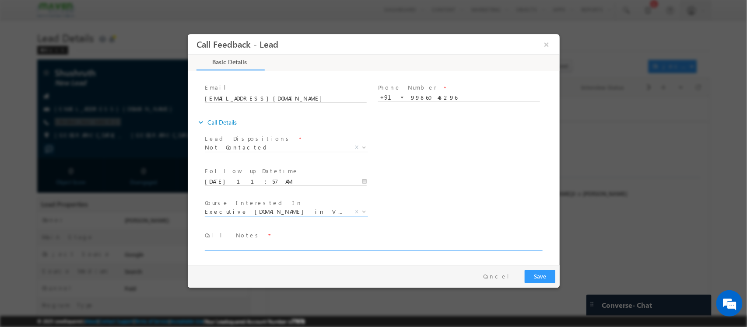
click at [392, 248] on textarea at bounding box center [372, 246] width 337 height 10
type textarea "NPU"
click at [538, 276] on button "Save" at bounding box center [539, 277] width 31 height 14
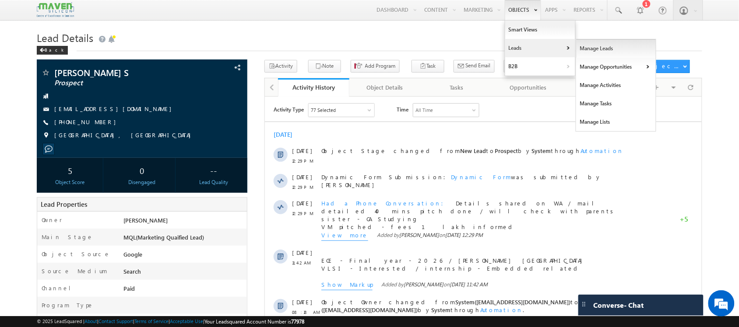
click at [591, 48] on link "Manage Leads" at bounding box center [616, 48] width 80 height 18
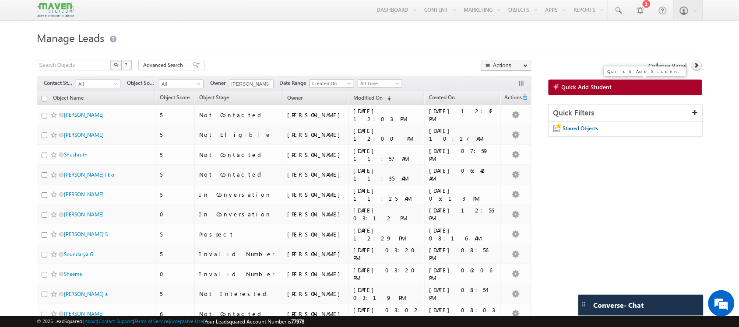
click at [644, 88] on link "Quick Add Student" at bounding box center [626, 88] width 154 height 16
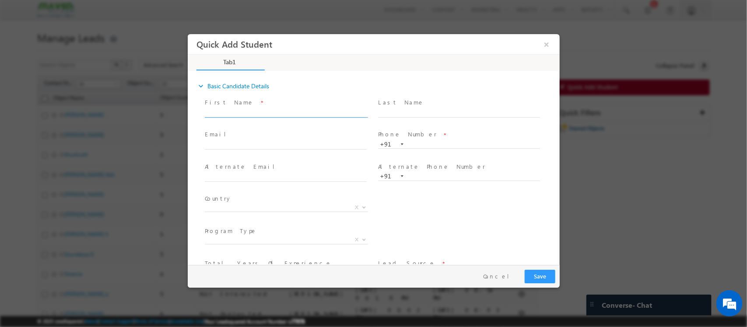
click at [286, 113] on input "text" at bounding box center [285, 113] width 162 height 9
type input "[PERSON_NAME]"
click at [409, 113] on input "text" at bounding box center [459, 113] width 162 height 9
click at [418, 146] on input "text" at bounding box center [459, 145] width 162 height 9
paste input "8252162033"
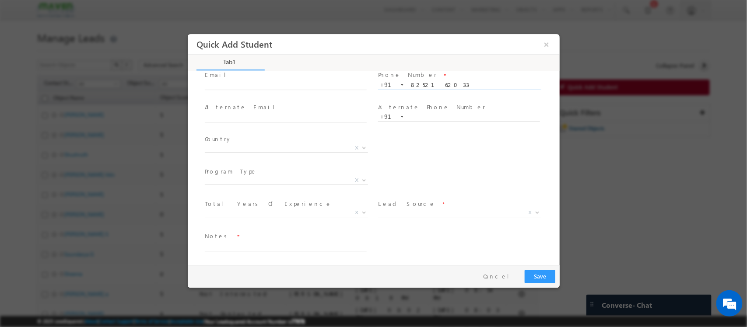
scroll to position [60, 0]
type input "8252162033"
click at [287, 208] on span "X" at bounding box center [285, 212] width 163 height 9
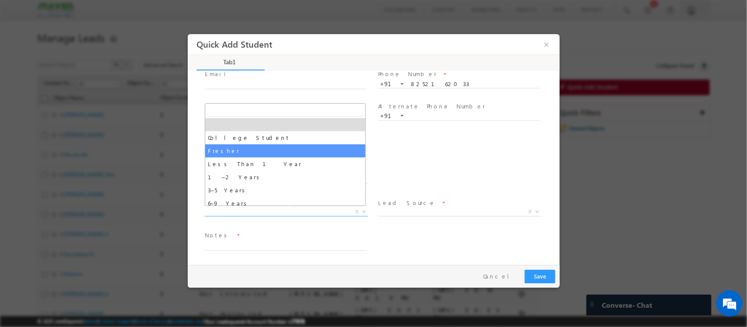
select select "Fresher"
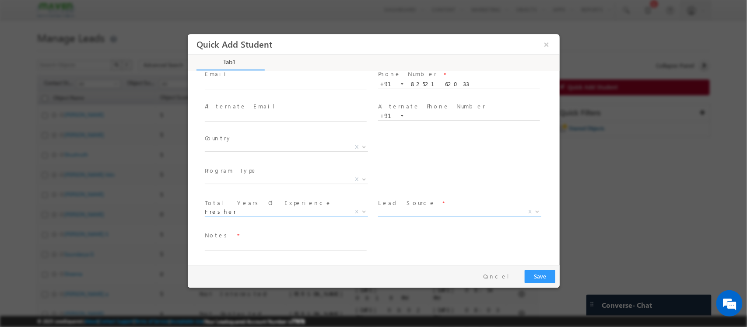
click at [461, 214] on span "X" at bounding box center [459, 212] width 163 height 9
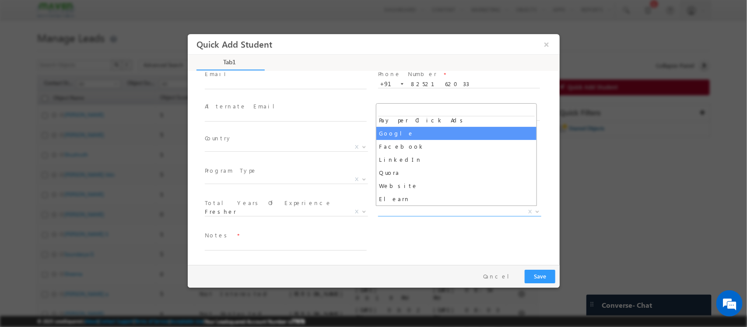
select select "Google"
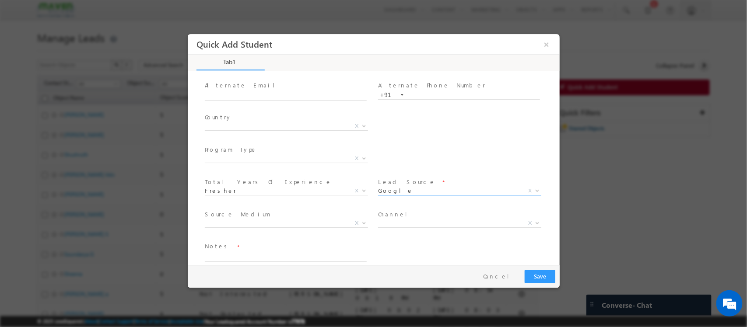
scroll to position [92, 0]
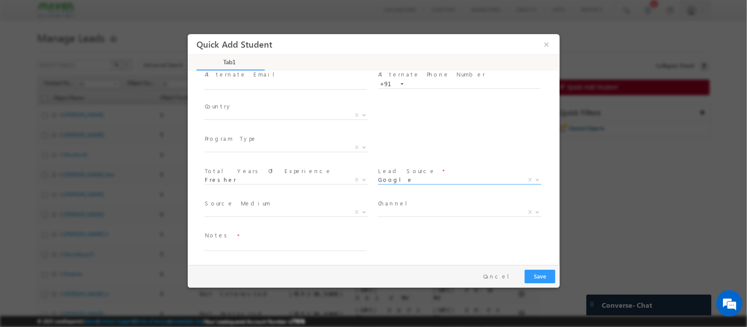
click at [316, 215] on span "Search Demandgen Facebook / Insta Inbox Message ad Remarketing Campaign Phone C…" at bounding box center [289, 214] width 170 height 11
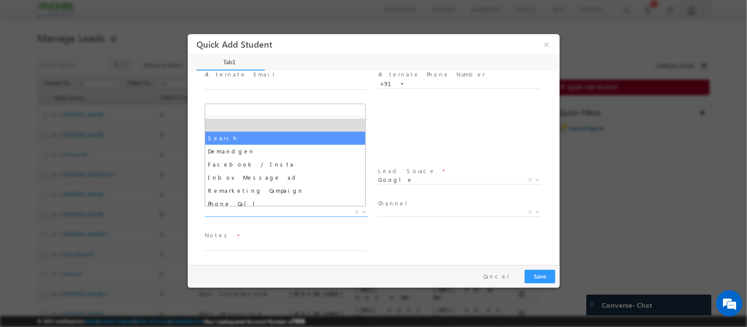
select select "Search"
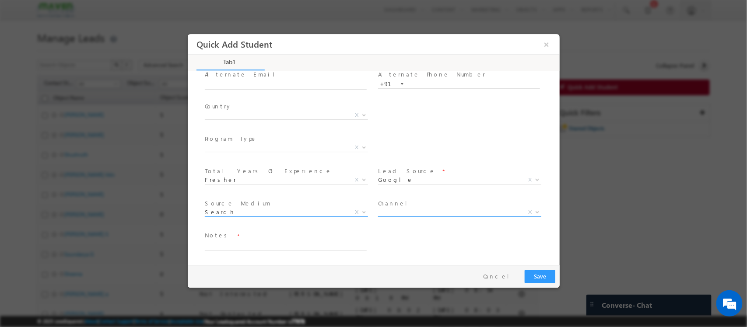
click at [422, 215] on span "Paid Organic Reference College Connect X" at bounding box center [463, 214] width 170 height 11
click at [414, 216] on span "Paid Organic Reference College Connect X" at bounding box center [463, 214] width 170 height 11
click at [407, 211] on span "X" at bounding box center [459, 212] width 163 height 9
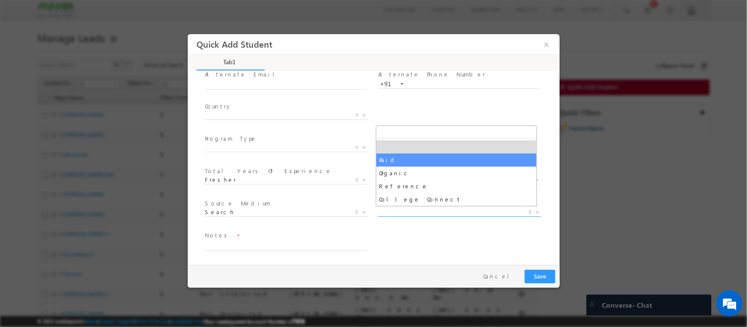
select select "Paid"
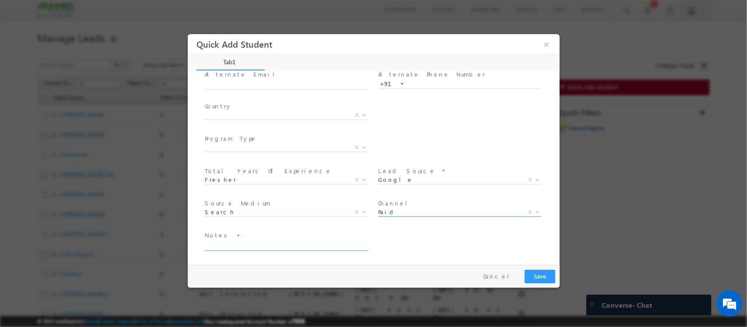
click at [325, 242] on textarea at bounding box center [285, 246] width 162 height 10
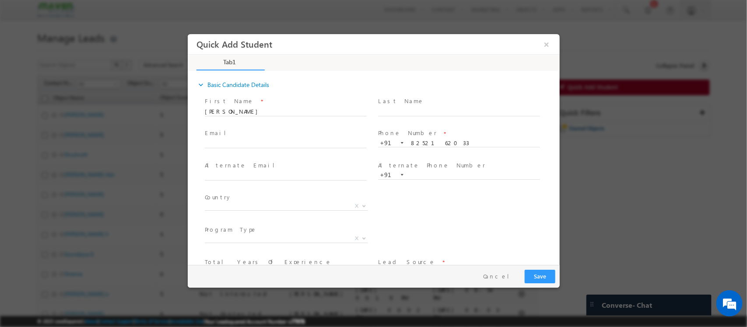
scroll to position [0, 0]
type textarea "fresher / BSC / wrong number / IIT details sent on mail"
click at [271, 148] on input "text" at bounding box center [285, 145] width 162 height 9
paste input "simransinghnwd148@gmail.com"
type input "simransinghnwd148@gmail.com"
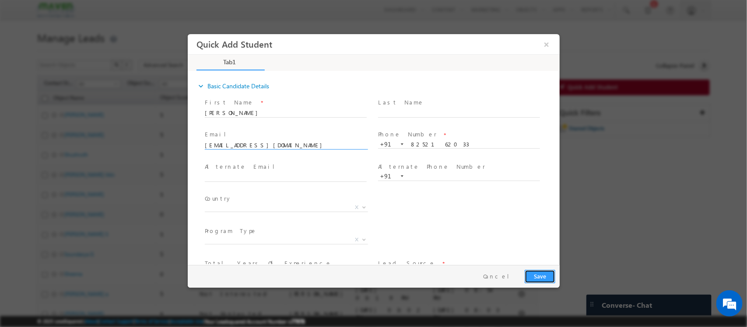
click at [528, 277] on button "Save" at bounding box center [539, 277] width 31 height 14
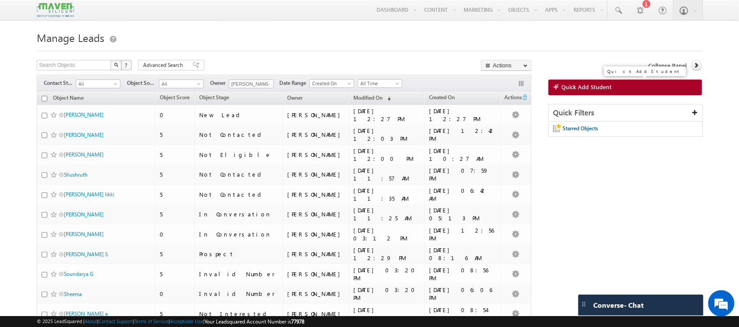
click at [633, 94] on link "Quick Add Student" at bounding box center [626, 88] width 154 height 16
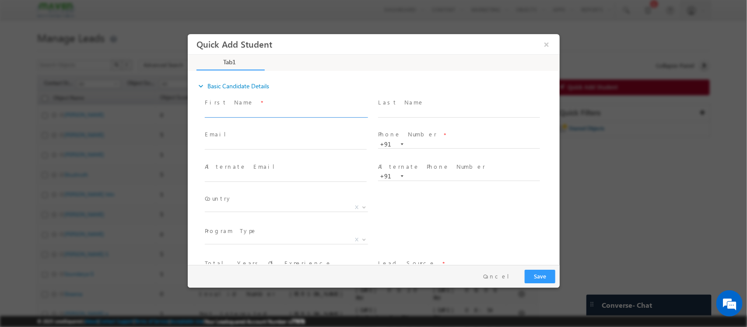
click at [301, 109] on input "text" at bounding box center [285, 113] width 162 height 9
type input "c"
type input "Chaitra"
click at [425, 139] on span "Phone Number *" at bounding box center [459, 135] width 162 height 10
click at [431, 145] on input "text" at bounding box center [459, 145] width 162 height 9
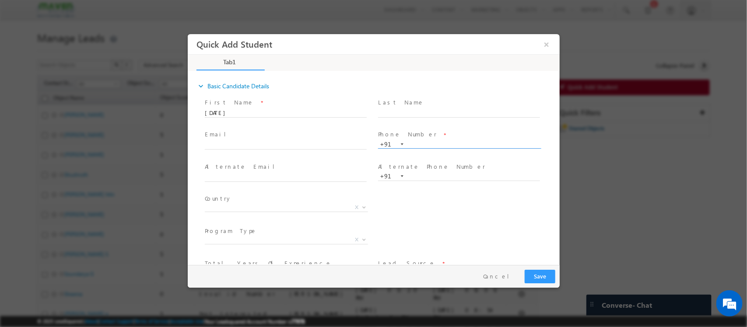
paste input "6366208094"
type input "6366208094"
click at [275, 145] on input "text" at bounding box center [285, 145] width 162 height 9
paste input "chai@28gmai.com"
type input "chai@28gmai.com"
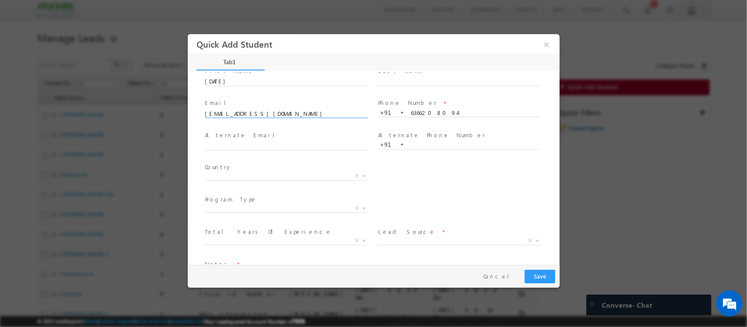
scroll to position [60, 0]
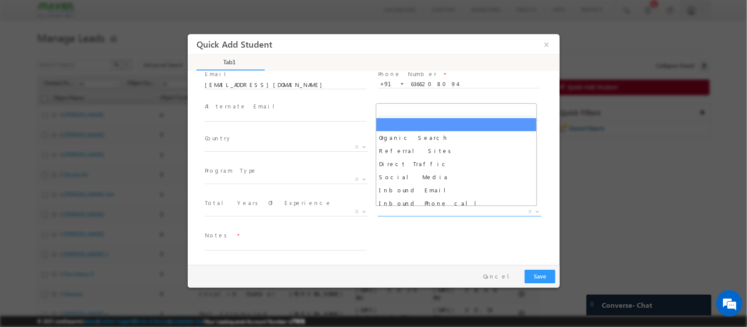
click at [421, 214] on span "X" at bounding box center [459, 212] width 163 height 9
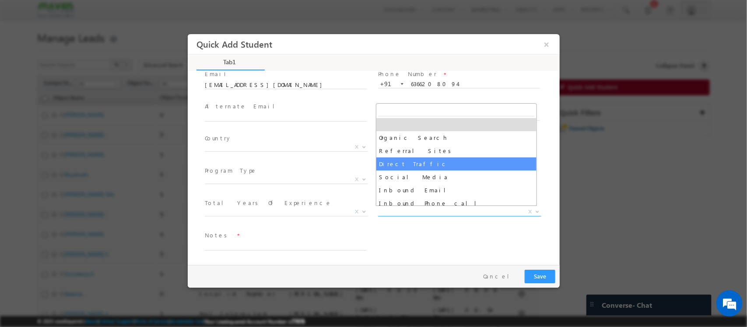
scroll to position [109, 0]
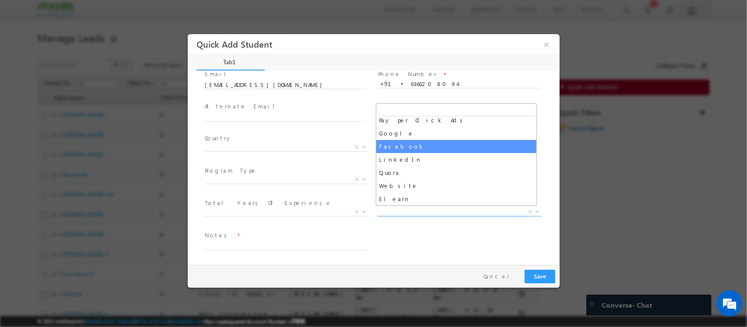
select select "Facebook"
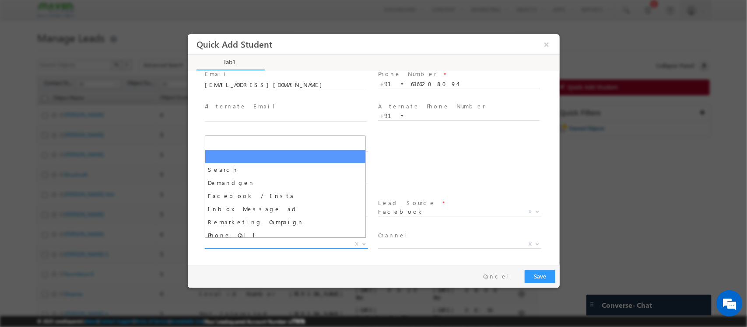
click at [282, 243] on span "X" at bounding box center [285, 244] width 163 height 9
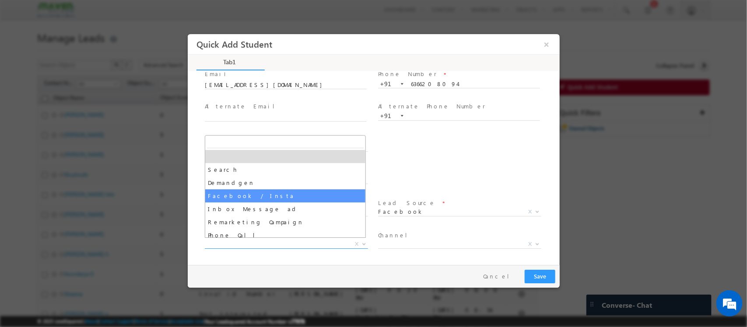
select select "Facebook / Insta"
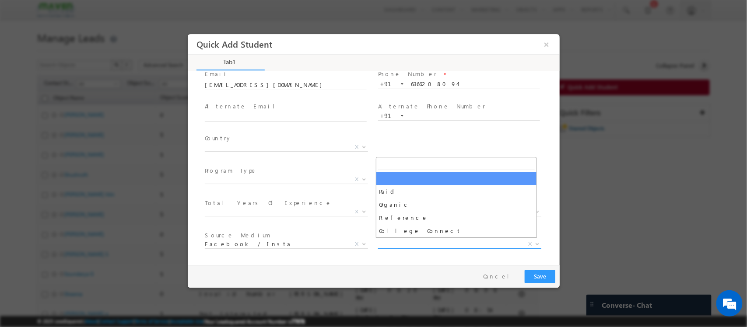
drag, startPoint x: 409, startPoint y: 244, endPoint x: 405, endPoint y: 239, distance: 6.8
click at [410, 244] on span "X" at bounding box center [459, 244] width 163 height 9
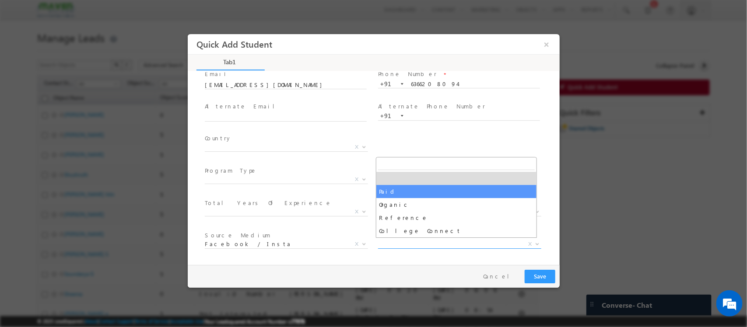
select select "Paid"
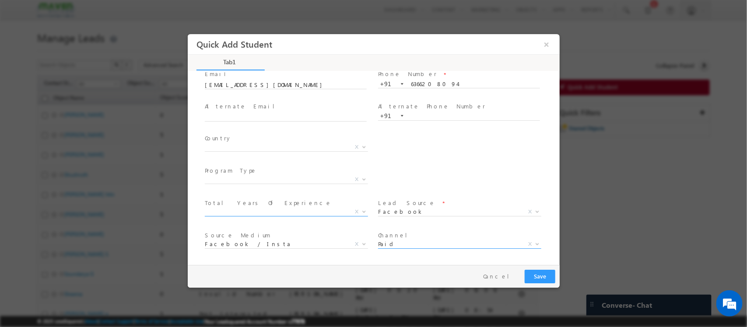
click at [305, 211] on span "X" at bounding box center [285, 212] width 163 height 9
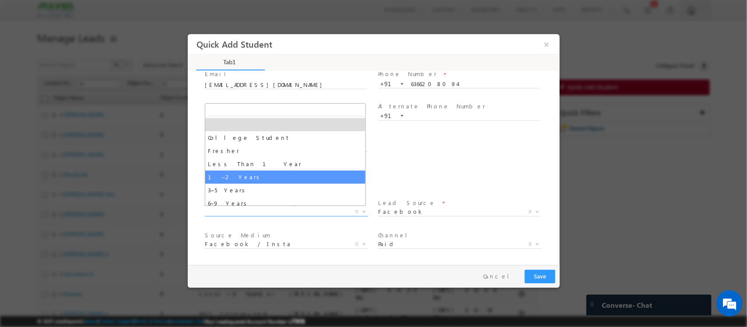
select select "1–2 Years"
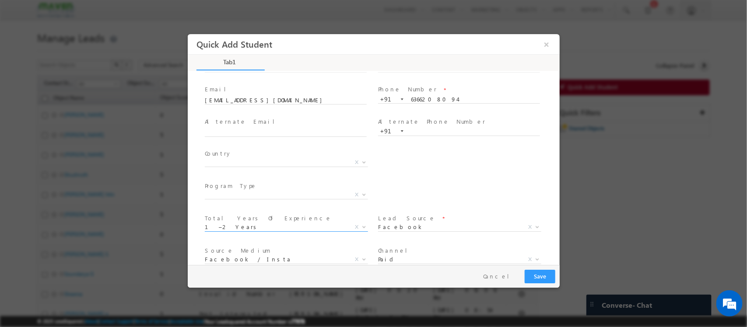
scroll to position [92, 0]
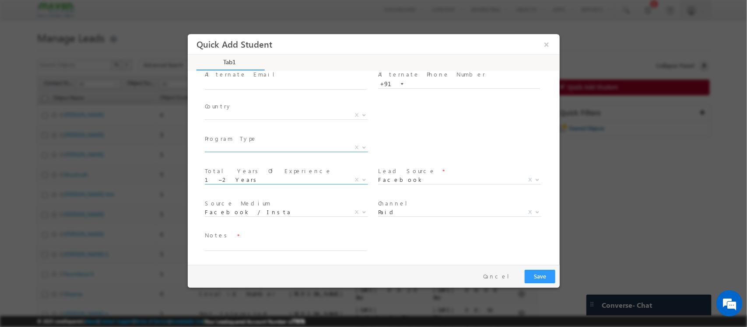
click at [304, 151] on span "X" at bounding box center [285, 148] width 163 height 9
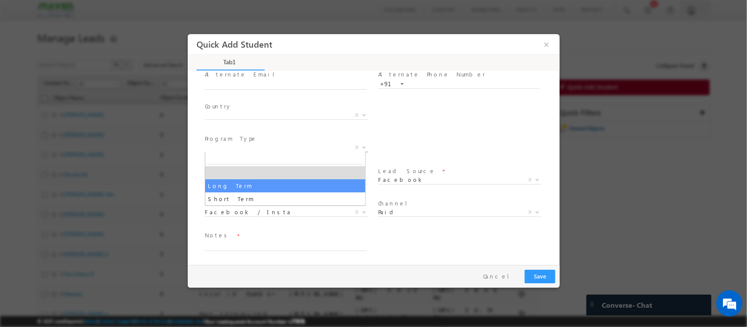
select select "Long Term"
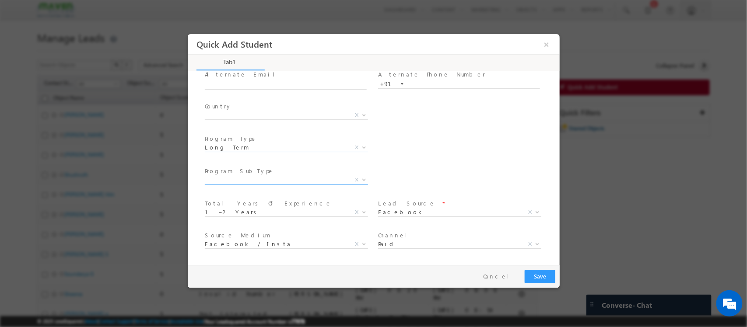
click at [307, 180] on span "X" at bounding box center [285, 180] width 163 height 9
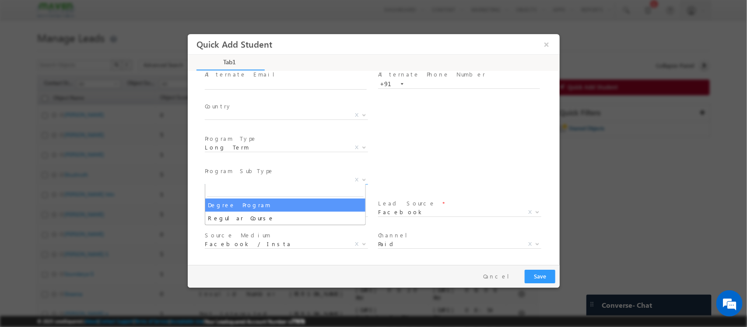
select select "Degree Program"
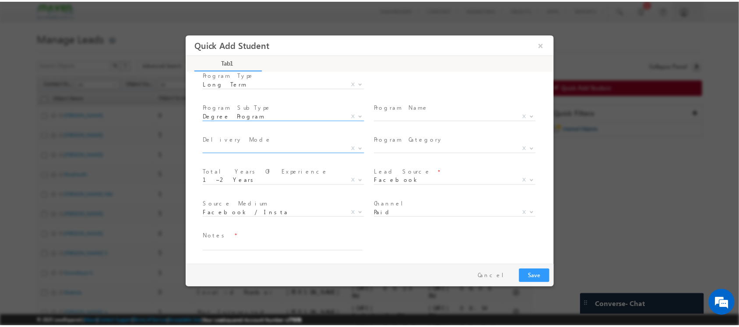
scroll to position [157, 0]
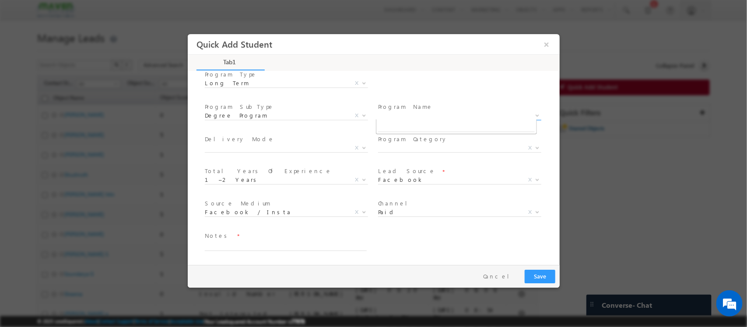
click at [411, 113] on span "X" at bounding box center [459, 116] width 163 height 9
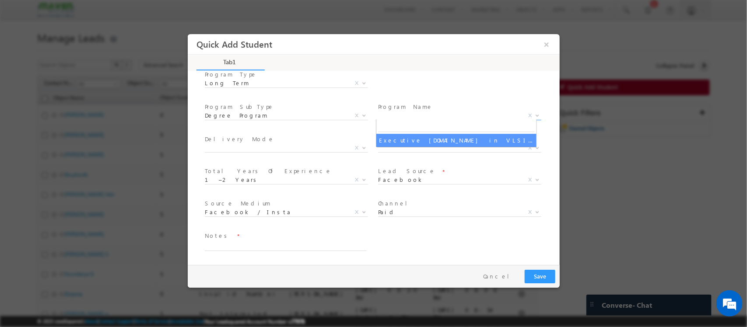
select select "Executive [DOMAIN_NAME] in VLSI Design"
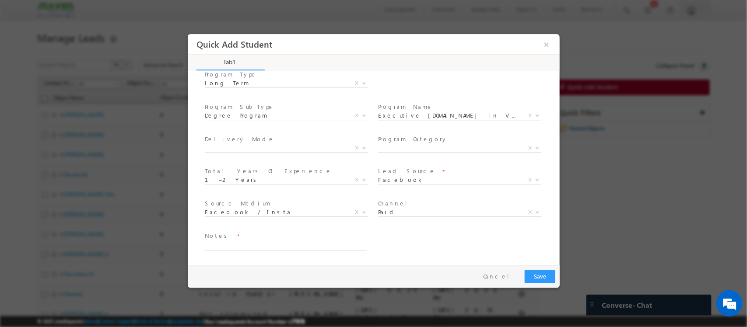
click at [267, 253] on span at bounding box center [285, 256] width 162 height 10
click at [256, 248] on textarea at bounding box center [285, 246] width 162 height 10
type textarea "1-2 fresher/ NPU"
click at [541, 273] on button "Save" at bounding box center [539, 277] width 31 height 14
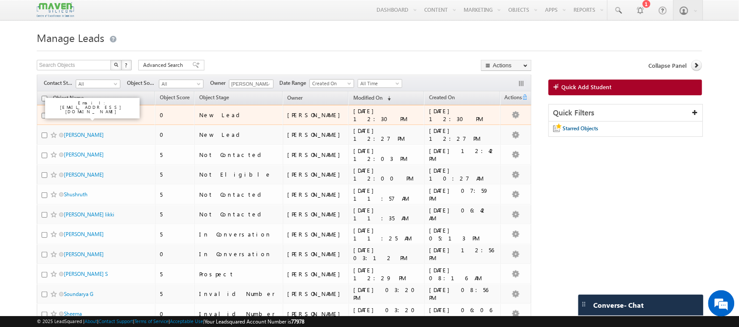
click at [70, 116] on link "Chaitra" at bounding box center [71, 115] width 15 height 7
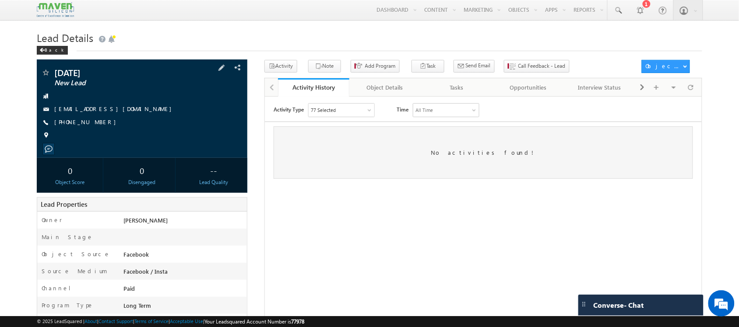
drag, startPoint x: 98, startPoint y: 121, endPoint x: 99, endPoint y: 127, distance: 6.4
click at [99, 127] on div "[PHONE_NUMBER]" at bounding box center [141, 122] width 201 height 9
click at [518, 64] on span "Call Feedback - Lead" at bounding box center [541, 66] width 47 height 8
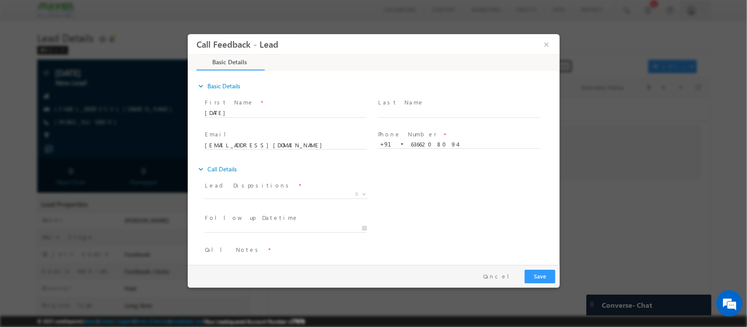
scroll to position [14, 0]
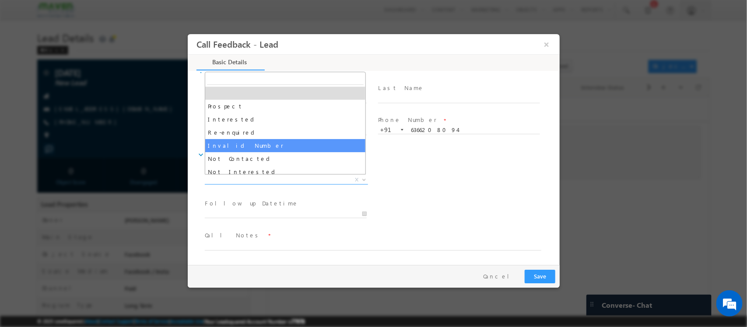
drag, startPoint x: 298, startPoint y: 180, endPoint x: 281, endPoint y: 156, distance: 29.8
select select "Not Contacted"
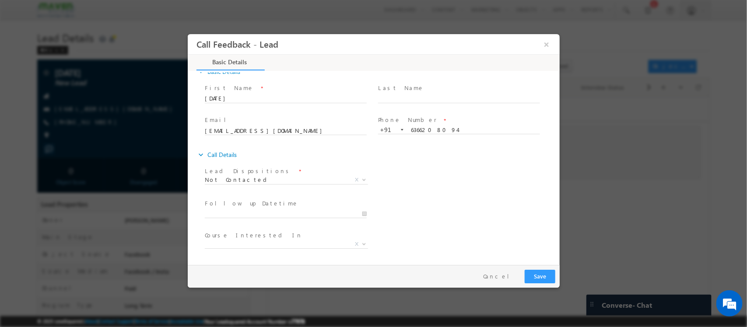
click at [281, 156] on div "expand_more Call Details" at bounding box center [377, 155] width 363 height 16
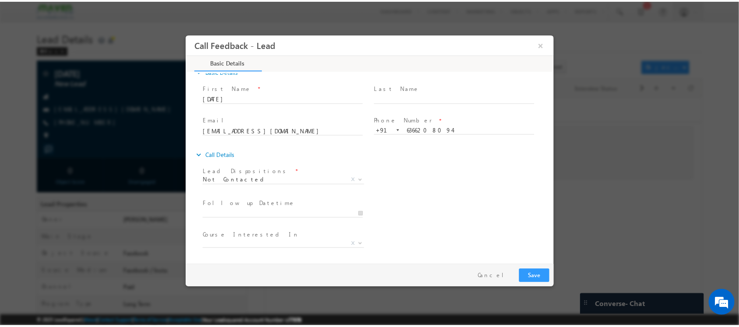
scroll to position [47, 0]
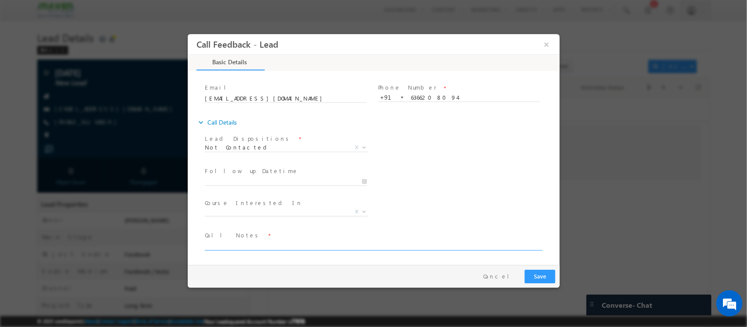
click at [269, 243] on textarea at bounding box center [372, 246] width 337 height 10
type textarea "NPU"
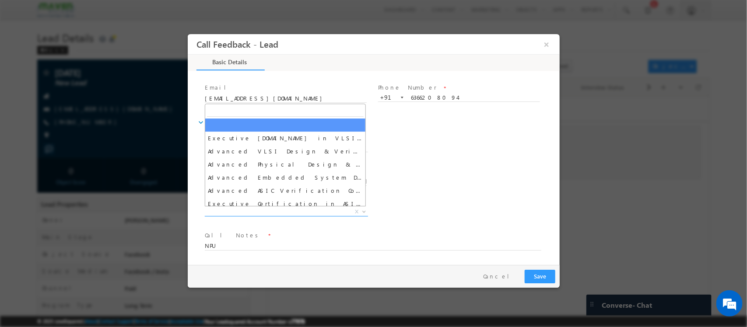
click at [243, 213] on span "X" at bounding box center [285, 212] width 163 height 9
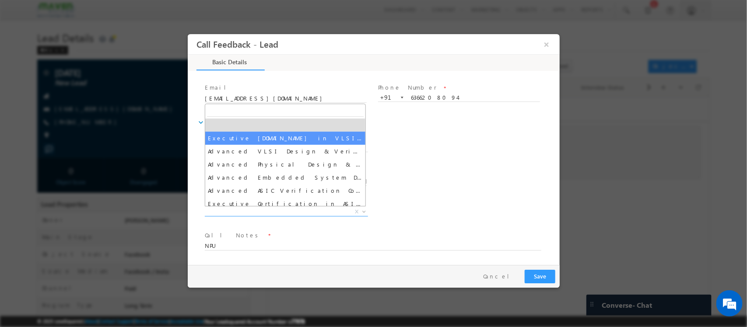
select select "Executive M.Tech in VLSI Design"
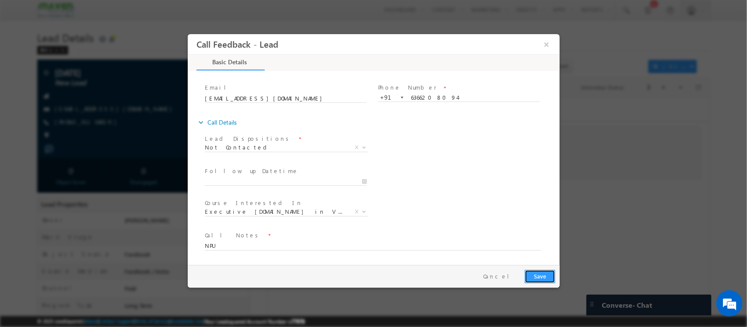
click at [538, 281] on button "Save" at bounding box center [539, 277] width 31 height 14
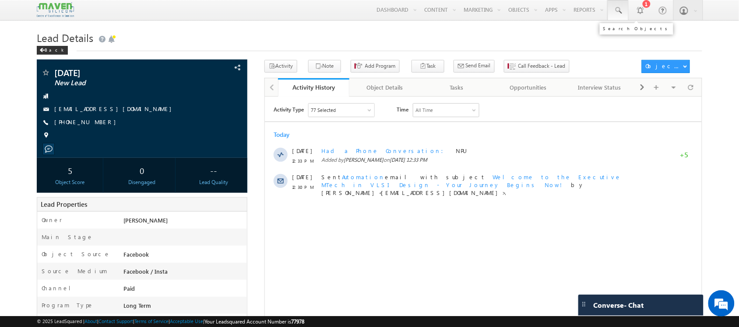
click at [625, 18] on link at bounding box center [618, 10] width 21 height 20
paste input "79 7827 2370"
click at [624, 34] on input "79 7827 2370" at bounding box center [671, 34] width 119 height 11
click at [634, 34] on input "797827 2370" at bounding box center [671, 34] width 119 height 11
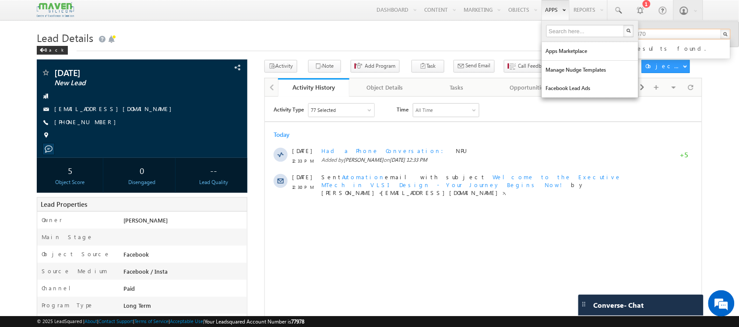
type input "7978272370"
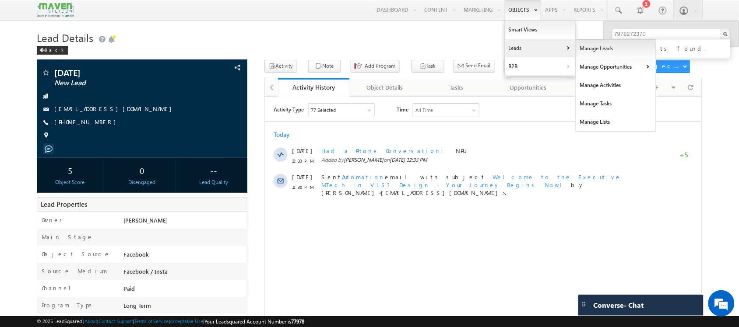
click at [587, 48] on link "Manage Leads" at bounding box center [616, 48] width 80 height 18
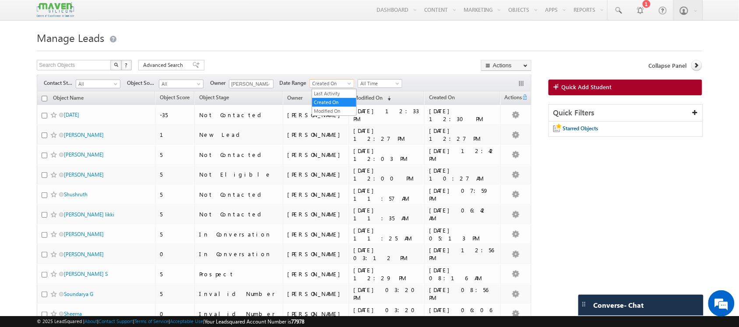
click at [348, 80] on span "Created On" at bounding box center [331, 84] width 42 height 8
click at [337, 101] on link "Created On" at bounding box center [334, 103] width 44 height 8
click at [388, 84] on span "All Time" at bounding box center [379, 84] width 42 height 8
click at [384, 153] on link "Last Month" at bounding box center [382, 152] width 44 height 8
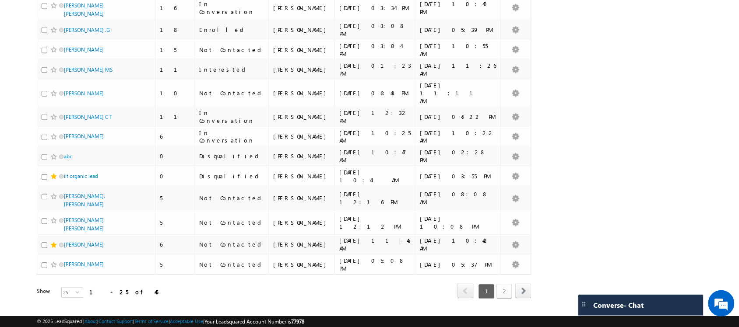
click at [504, 285] on link "2" at bounding box center [504, 292] width 16 height 15
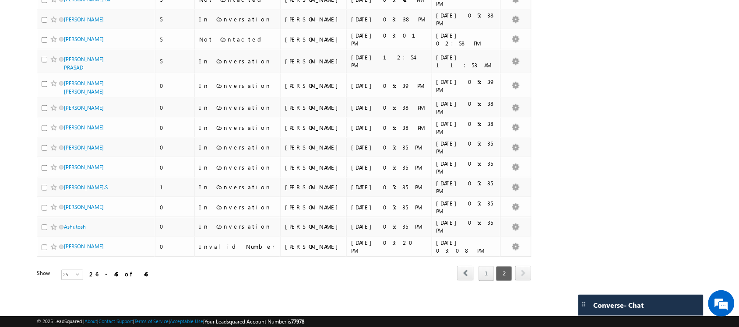
scroll to position [276, 0]
click at [486, 276] on link "1" at bounding box center [487, 274] width 16 height 15
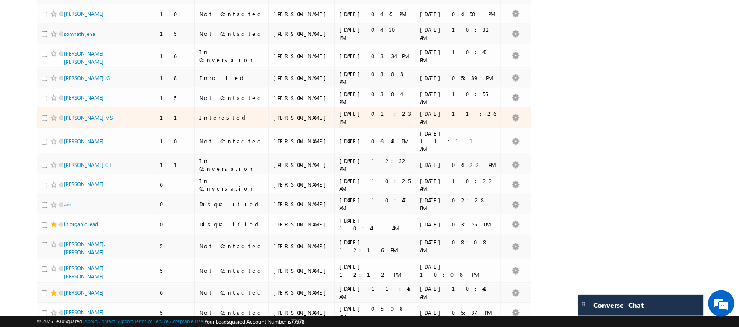
scroll to position [307, 0]
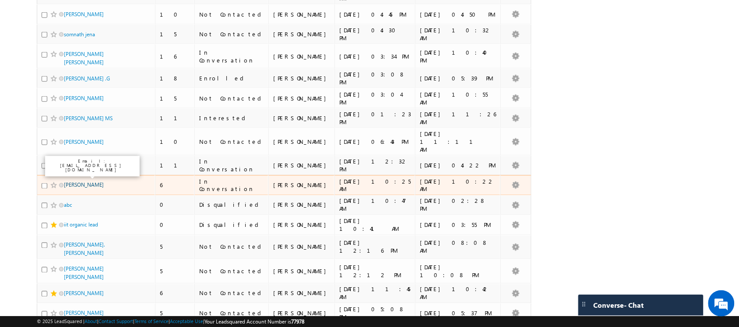
click at [84, 182] on link "[PERSON_NAME]" at bounding box center [84, 185] width 40 height 7
